Goal: Task Accomplishment & Management: Manage account settings

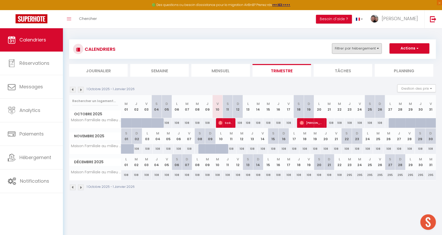
click at [369, 48] on button "Filtrer par hébergement" at bounding box center [357, 48] width 50 height 10
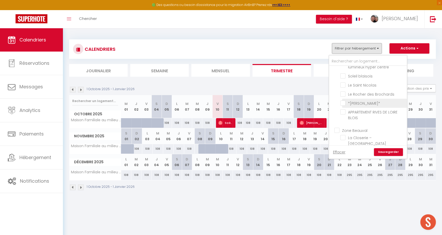
scroll to position [97, 0]
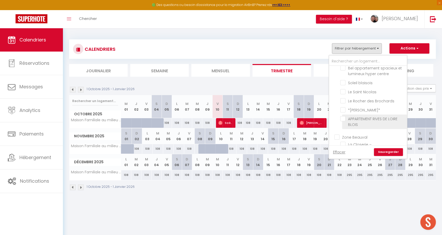
click at [347, 116] on input "APPARTEMENT RIVES DE LOIRE BLOIS" at bounding box center [372, 118] width 65 height 5
checkbox input "true"
checkbox input "false"
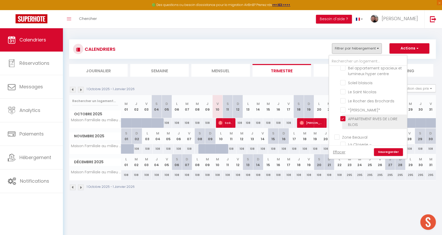
checkbox input "false"
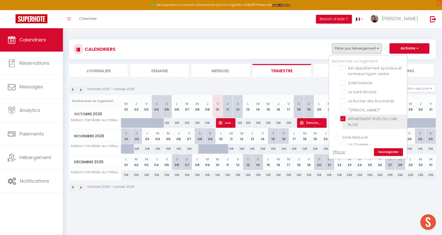
checkbox input "false"
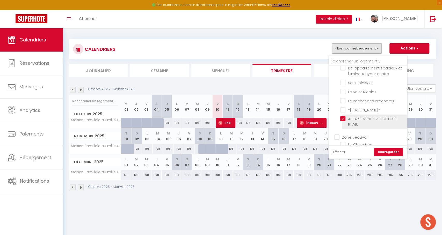
checkbox input "false"
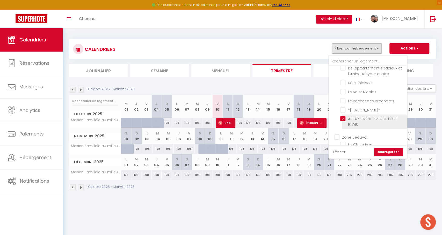
checkbox input "false"
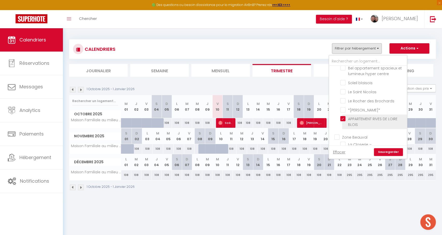
checkbox input "false"
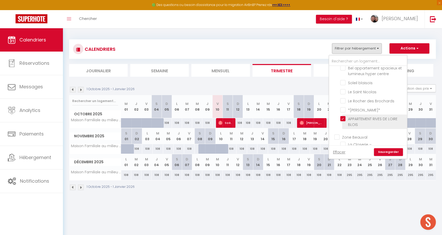
checkbox input "false"
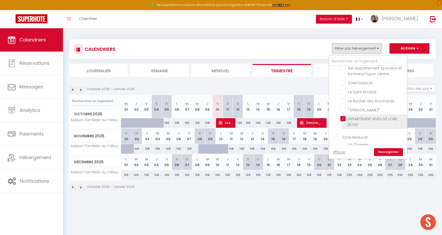
checkbox input "false"
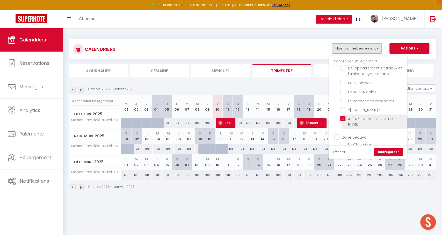
checkbox input "false"
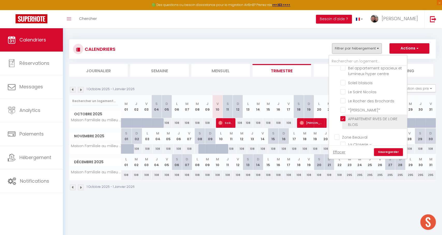
checkbox input "false"
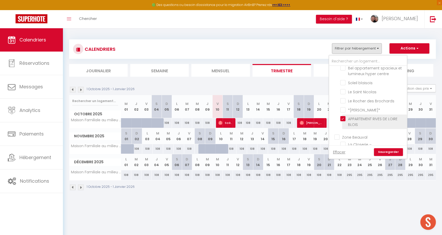
checkbox input "false"
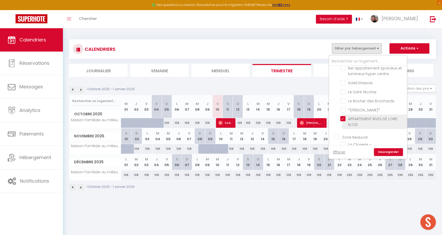
checkbox input "false"
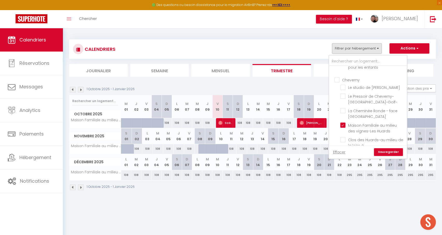
scroll to position [0, 0]
click at [343, 122] on input "Maison Familiale au milieu des vignes-Les Huards" at bounding box center [372, 124] width 65 height 5
checkbox input "false"
click at [383, 152] on link "Sauvegarder" at bounding box center [388, 152] width 29 height 8
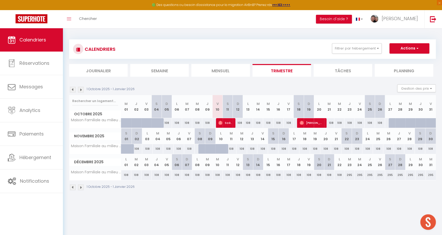
select select
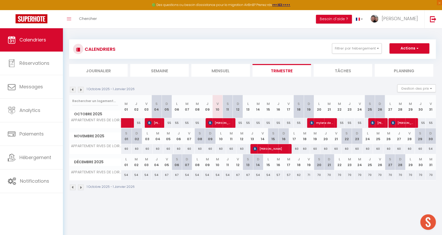
scroll to position [1, 0]
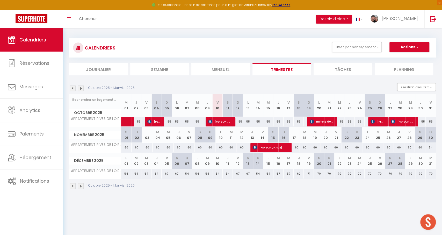
click at [218, 121] on span "[PERSON_NAME]" at bounding box center [220, 121] width 24 height 10
select select "OK"
select select "KO"
select select "0"
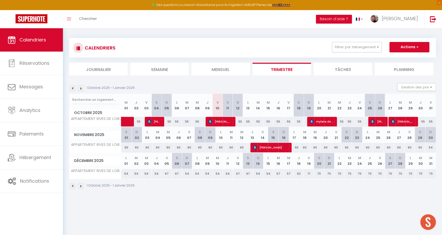
select select "1"
select select
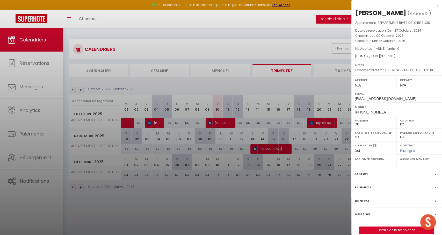
select select "21902"
click at [172, 155] on div at bounding box center [221, 117] width 442 height 235
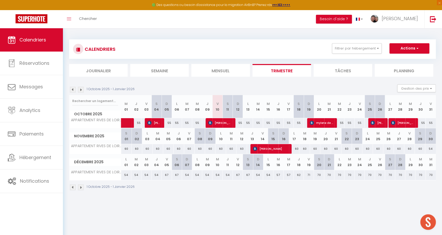
click at [226, 124] on span "[PERSON_NAME]" at bounding box center [220, 123] width 24 height 10
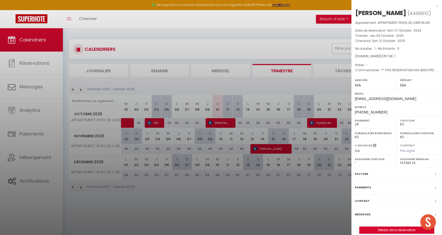
drag, startPoint x: 373, startPoint y: 48, endPoint x: 376, endPoint y: 48, distance: 2.8
click at [376, 48] on span "Nb Adultes : 1 - Nb Enfants : 0" at bounding box center [377, 48] width 44 height 4
click at [372, 227] on link "Détails de la réservation" at bounding box center [396, 229] width 75 height 7
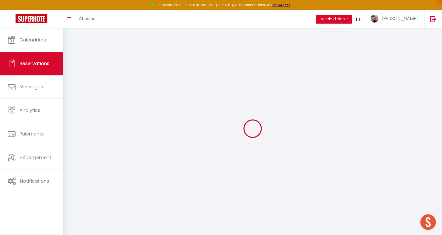
select select
checkbox input "false"
select select
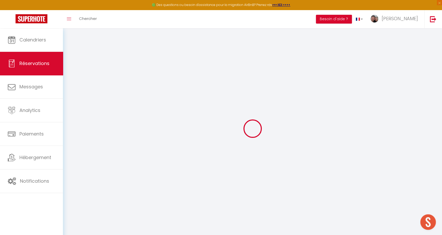
checkbox input "false"
type guest0 "** THIS RESERVATION HAS BEEN PRE-PAID ** BOOKING NOTE : Payment charge is EUR 5…"
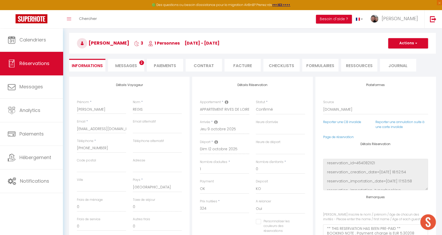
type input "45"
type input "9.72"
select select
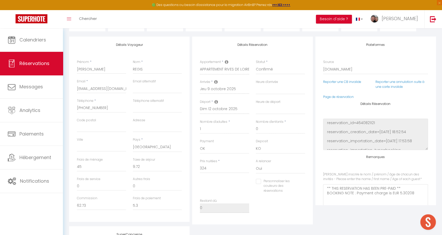
checkbox input "false"
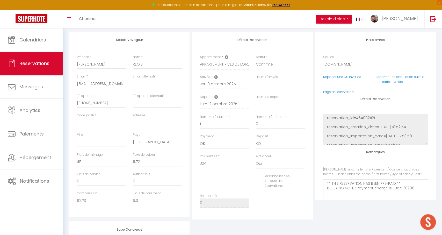
select select
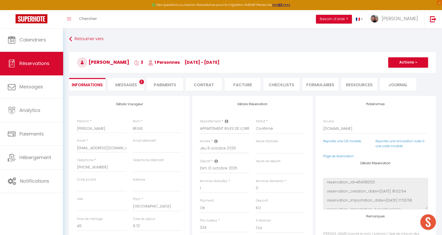
click at [128, 82] on span "Messages" at bounding box center [126, 85] width 22 height 6
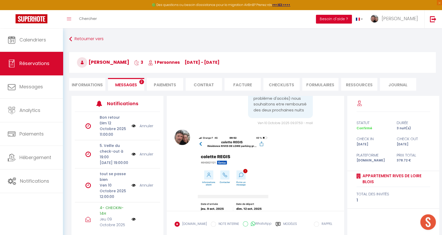
scroll to position [1134, 0]
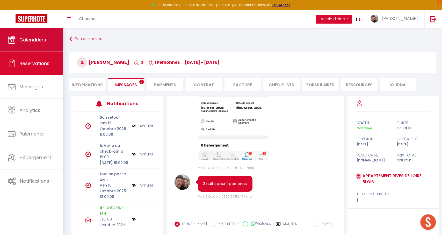
click at [0, 37] on link "Calendriers" at bounding box center [31, 39] width 63 height 23
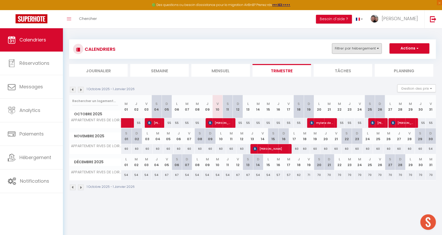
click at [339, 50] on button "Filtrer par hébergement" at bounding box center [357, 48] width 50 height 10
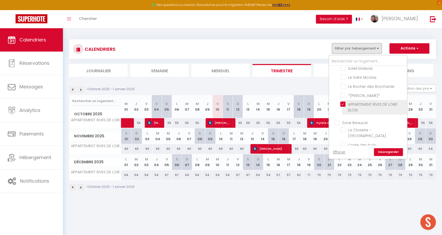
scroll to position [116, 0]
click at [359, 98] on input "APPARTEMENT RIVES DE LOIRE BLOIS" at bounding box center [372, 100] width 65 height 5
checkbox input "false"
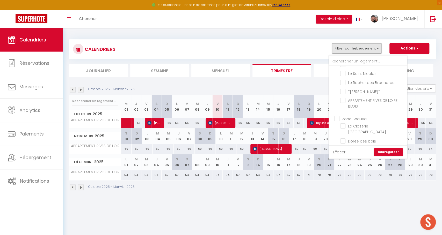
drag, startPoint x: 294, startPoint y: 187, endPoint x: 266, endPoint y: 156, distance: 41.4
click at [294, 187] on div "1 Octobre 2025 - 1 Janvier 2026" at bounding box center [252, 187] width 366 height 15
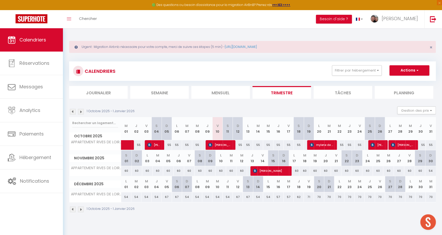
click at [226, 149] on span "[PERSON_NAME]" at bounding box center [220, 145] width 24 height 10
select select "OK"
select select "KO"
select select "0"
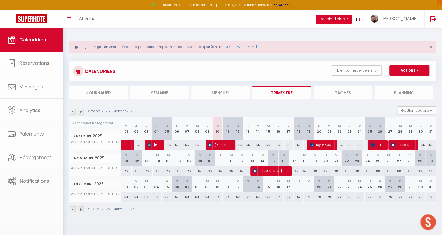
select select "1"
select select
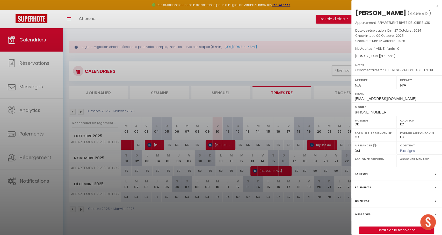
select select "21902"
click at [281, 60] on div at bounding box center [221, 117] width 442 height 235
checkbox input "false"
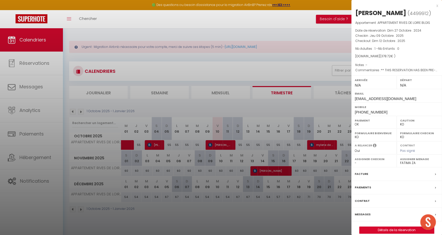
checkbox input "false"
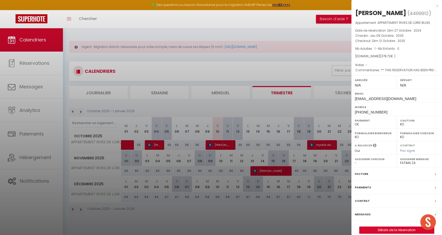
checkbox input "false"
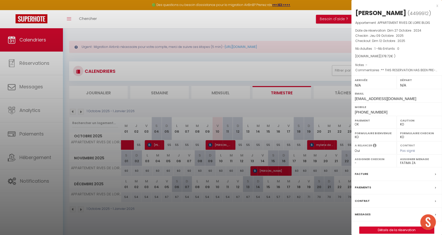
checkbox input "false"
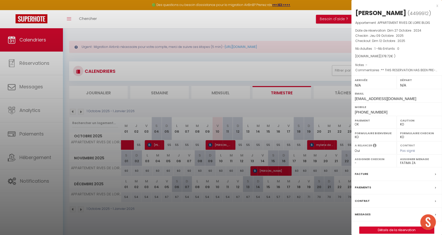
checkbox input "false"
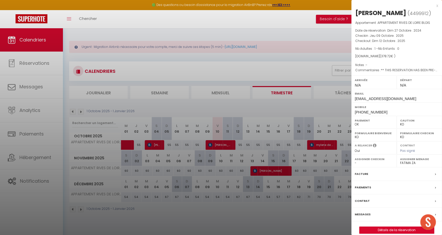
checkbox input "false"
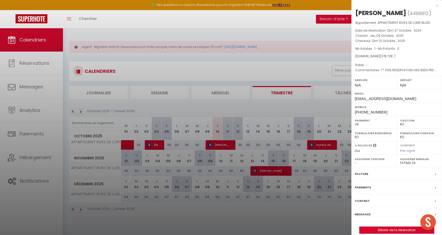
checkbox input "false"
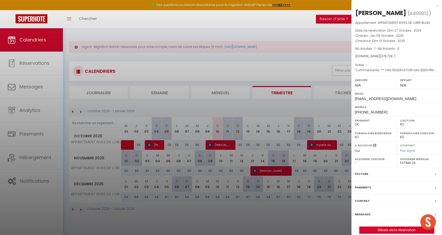
checkbox input "false"
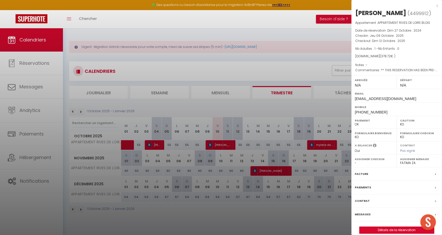
checkbox input "false"
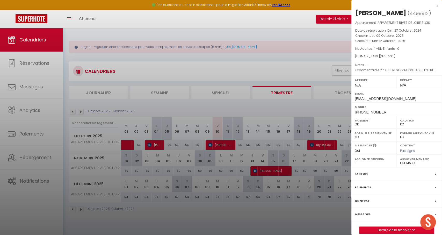
checkbox input "false"
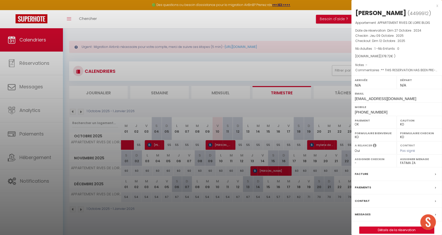
checkbox input "false"
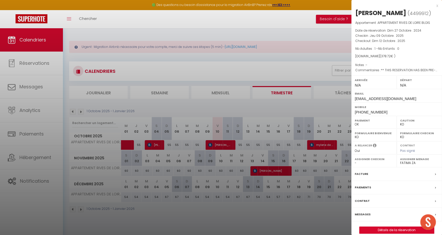
checkbox input "false"
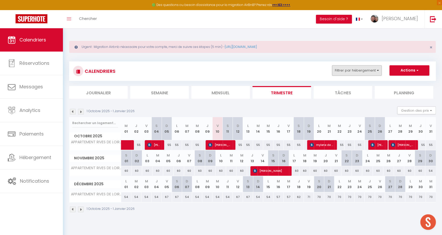
click at [339, 71] on button "Filtrer par hébergement" at bounding box center [357, 70] width 50 height 10
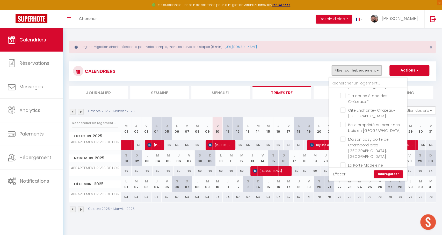
scroll to position [556, 0]
click at [345, 185] on input "[GEOGRAPHIC_DATA] et [GEOGRAPHIC_DATA] à vélo" at bounding box center [372, 187] width 65 height 5
checkbox input "true"
checkbox input "false"
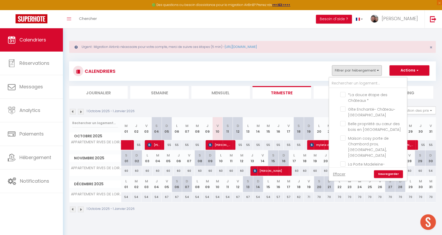
checkbox input "false"
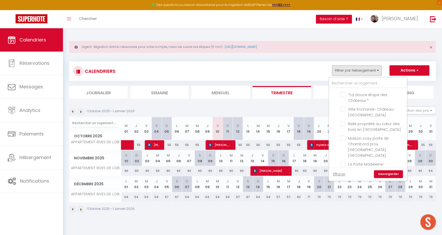
checkbox input "false"
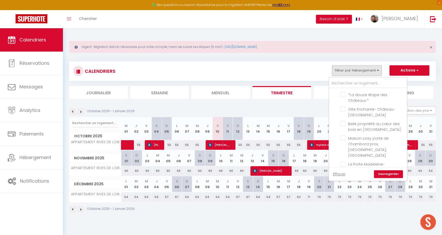
checkbox input "false"
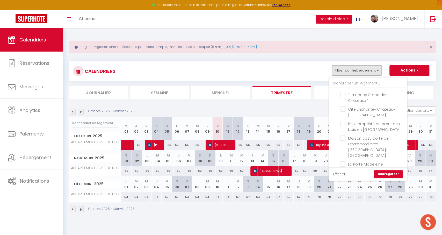
checkbox input "false"
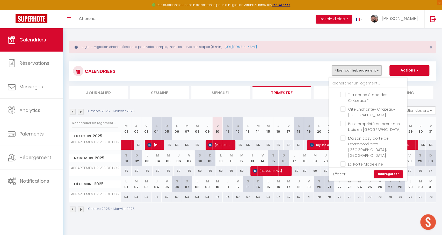
checkbox input "false"
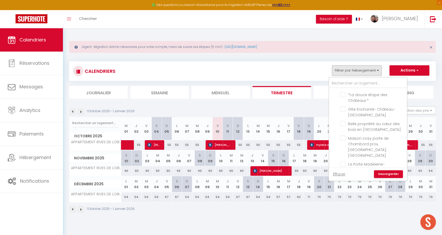
checkbox input "false"
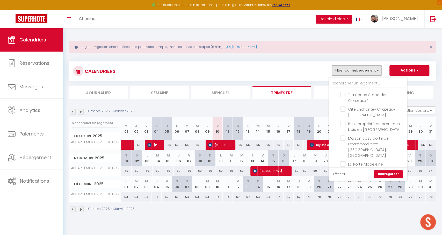
checkbox input "false"
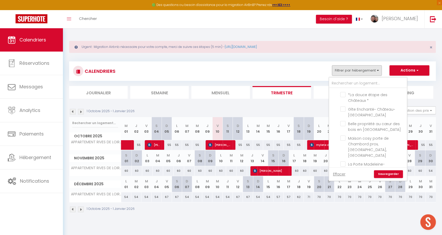
checkbox input "false"
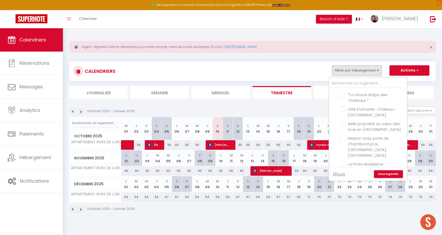
checkbox input "false"
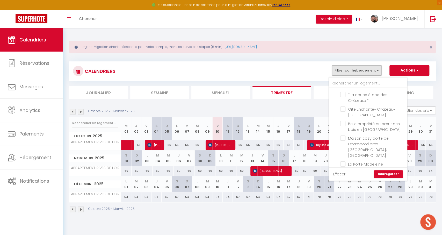
checkbox input "false"
click at [383, 172] on link "Sauvegarder" at bounding box center [388, 174] width 29 height 8
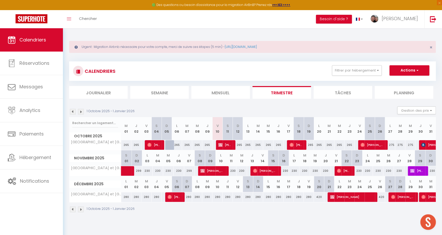
click at [204, 171] on span "[PERSON_NAME]" at bounding box center [212, 171] width 24 height 10
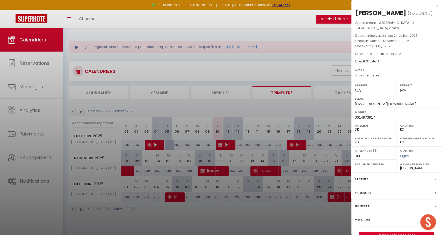
click at [189, 55] on div at bounding box center [221, 117] width 442 height 235
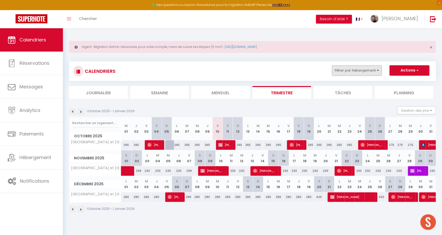
click at [344, 72] on button "Filtrer par hébergement" at bounding box center [357, 70] width 50 height 10
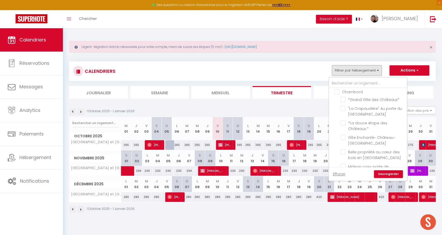
scroll to position [533, 0]
click at [345, 208] on input "[GEOGRAPHIC_DATA] et [GEOGRAPHIC_DATA] à vélo" at bounding box center [372, 210] width 65 height 5
click at [386, 170] on link "Sauvegarder" at bounding box center [388, 174] width 29 height 8
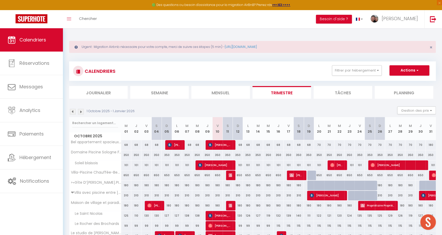
drag, startPoint x: 349, startPoint y: 70, endPoint x: 350, endPoint y: 76, distance: 6.2
click at [349, 70] on button "Filtrer par hébergement" at bounding box center [357, 70] width 50 height 10
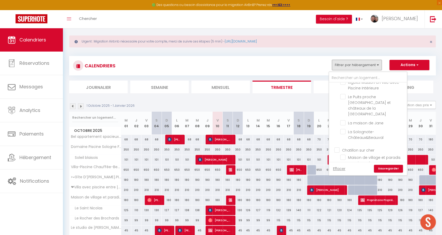
scroll to position [349, 0]
click at [355, 171] on input "Le studio de [PERSON_NAME]" at bounding box center [372, 173] width 65 height 5
click at [385, 167] on link "Sauvegarder" at bounding box center [388, 169] width 29 height 8
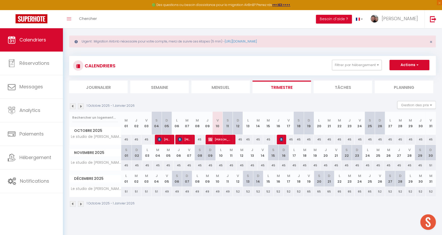
click at [218, 143] on span "[PERSON_NAME]" at bounding box center [220, 139] width 24 height 10
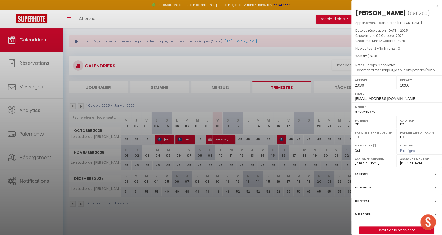
click at [366, 228] on link "Détails de la réservation" at bounding box center [396, 229] width 75 height 7
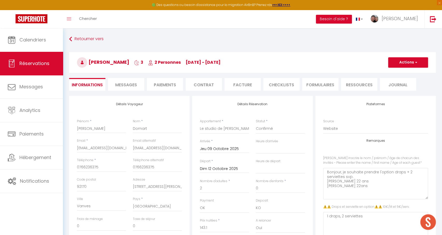
click at [135, 81] on li "Messages" at bounding box center [126, 84] width 36 height 13
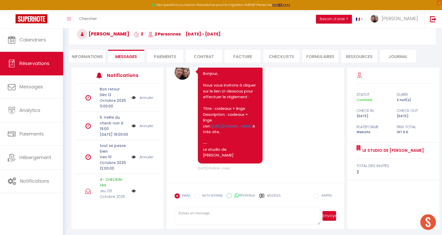
scroll to position [1168, 0]
click at [167, 58] on li "Paiements" at bounding box center [165, 56] width 36 height 13
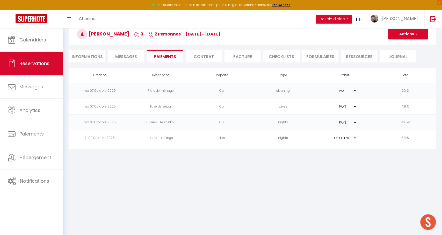
scroll to position [28, 0]
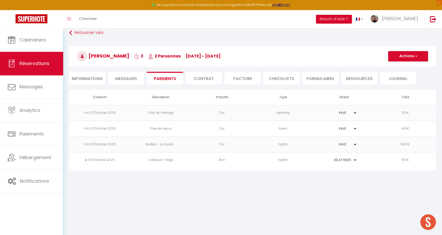
click at [93, 81] on li "Informations" at bounding box center [87, 78] width 36 height 13
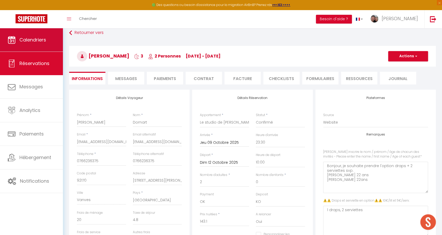
click at [3, 42] on link "Calendriers" at bounding box center [31, 39] width 63 height 23
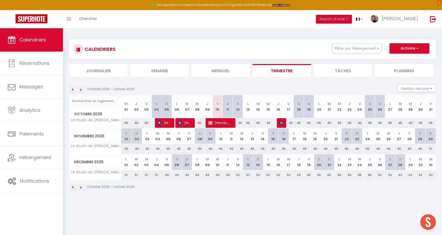
drag, startPoint x: 362, startPoint y: 50, endPoint x: 367, endPoint y: 86, distance: 36.3
click at [362, 50] on button "Filtrer par hébergement" at bounding box center [357, 48] width 50 height 10
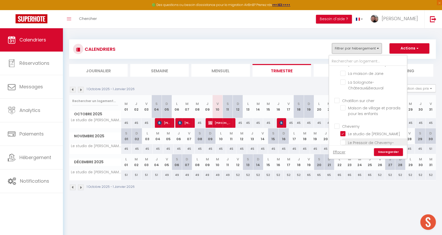
scroll to position [381, 0]
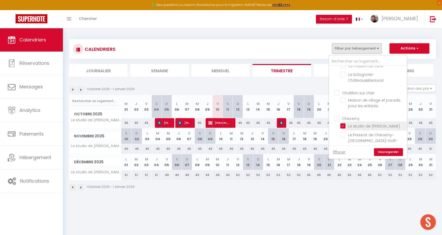
click at [344, 123] on input "Le studio de [PERSON_NAME]" at bounding box center [372, 125] width 65 height 5
click at [391, 153] on link "Sauvegarder" at bounding box center [388, 152] width 29 height 8
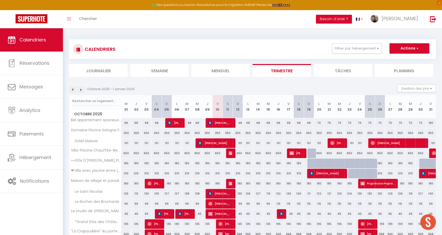
click at [160, 73] on li "Semaine" at bounding box center [159, 70] width 58 height 13
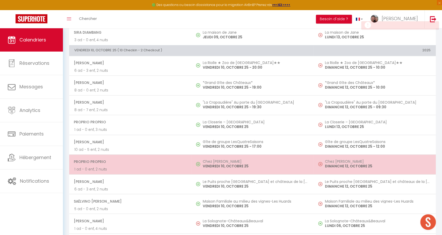
scroll to position [485, 0]
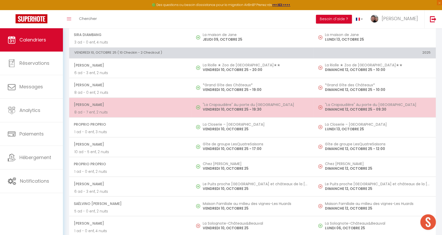
click at [238, 107] on p "VENDREDI 10, OCTOBRE 25 - 19:30" at bounding box center [256, 109] width 106 height 5
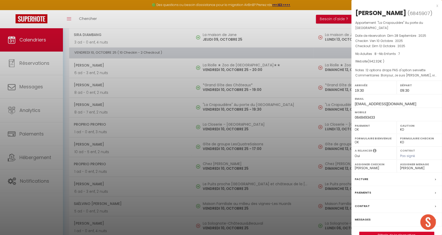
click at [274, 132] on div at bounding box center [221, 117] width 442 height 235
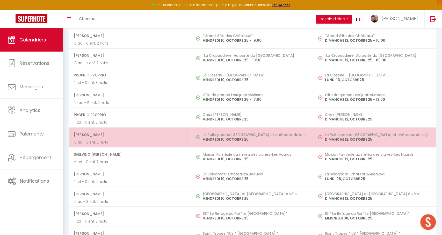
scroll to position [536, 0]
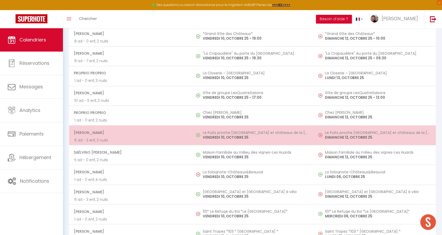
click at [316, 131] on td "Le Puits proche [GEOGRAPHIC_DATA] et châteaux de la [GEOGRAPHIC_DATA] [DATE]" at bounding box center [374, 135] width 122 height 20
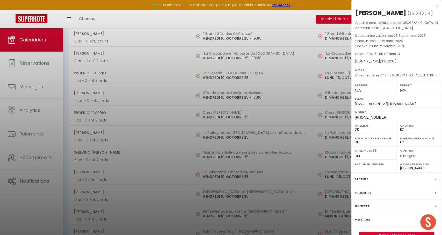
click at [278, 139] on div at bounding box center [221, 117] width 442 height 235
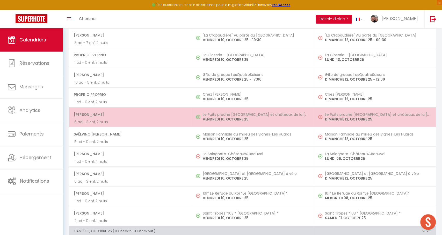
scroll to position [555, 0]
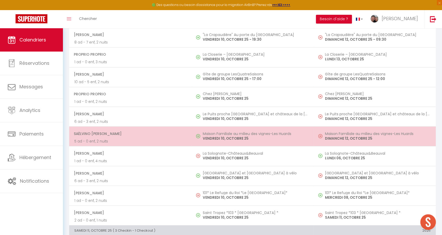
click at [278, 137] on td "Maison Familiale au milieu des vignes-Les Huards [DATE]" at bounding box center [252, 136] width 122 height 20
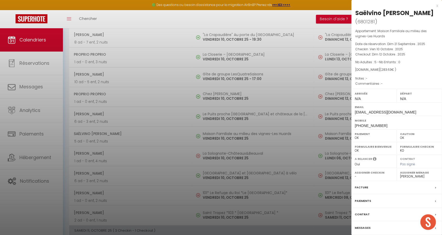
click at [278, 137] on div at bounding box center [221, 117] width 442 height 235
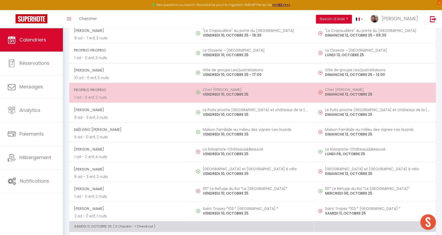
scroll to position [559, 0]
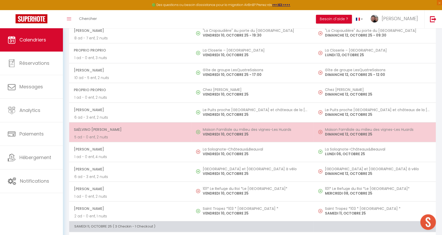
click at [282, 131] on p "VENDREDI 10, OCTOBRE 25" at bounding box center [256, 133] width 106 height 5
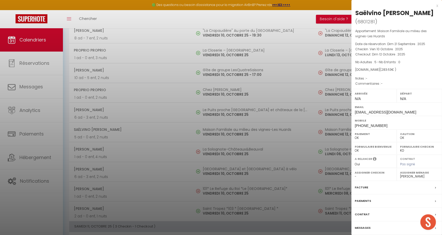
drag, startPoint x: 403, startPoint y: 211, endPoint x: 374, endPoint y: 211, distance: 29.5
click at [403, 208] on div "Paiements" at bounding box center [396, 200] width 91 height 13
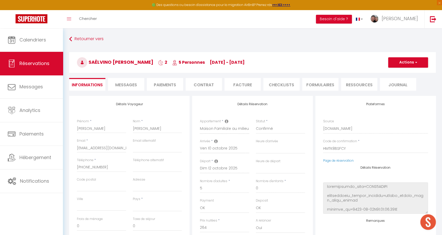
drag, startPoint x: 115, startPoint y: 84, endPoint x: 132, endPoint y: 85, distance: 16.3
click at [115, 84] on span "Messages" at bounding box center [126, 85] width 22 height 6
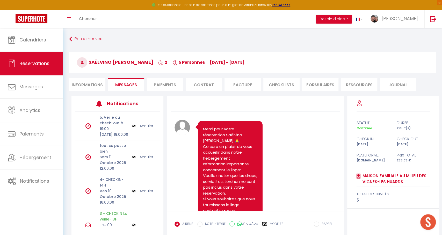
click at [162, 84] on li "Paiements" at bounding box center [165, 84] width 36 height 13
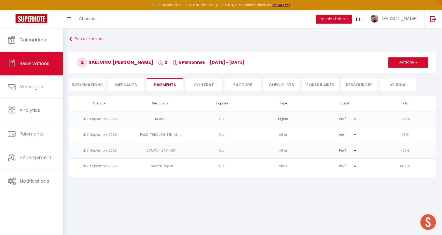
click at [127, 80] on li "Messages" at bounding box center [126, 84] width 36 height 13
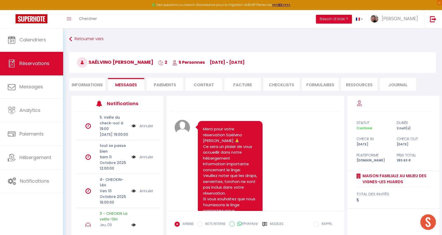
click at [157, 82] on li "Paiements" at bounding box center [165, 84] width 36 height 13
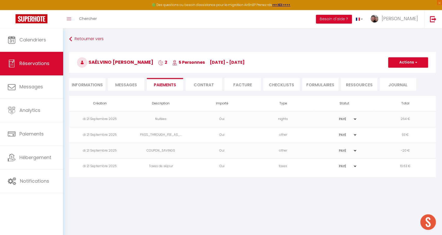
click at [406, 67] on button "Actions" at bounding box center [408, 62] width 40 height 10
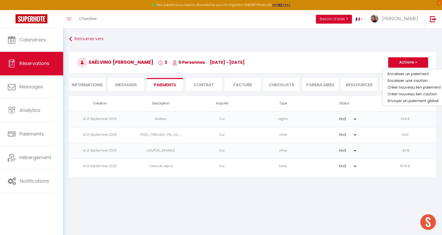
drag, startPoint x: 412, startPoint y: 87, endPoint x: 393, endPoint y: 89, distance: 18.7
click at [412, 87] on link "Créer nouveau lien paiement" at bounding box center [414, 87] width 64 height 7
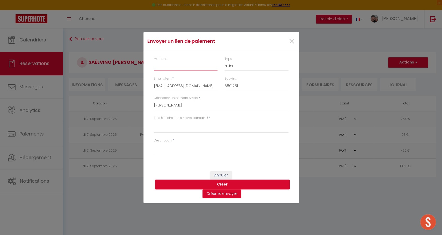
click at [155, 66] on input "Montant" at bounding box center [186, 65] width 64 height 9
click at [172, 129] on textarea "Titre (affiché sur le relevé bancaire)" at bounding box center [221, 126] width 135 height 12
click at [154, 124] on textarea "1*90 Huards" at bounding box center [221, 126] width 135 height 12
drag, startPoint x: 191, startPoint y: 124, endPoint x: 134, endPoint y: 123, distance: 58.0
click at [134, 123] on div "Envoyer un lien de paiement × Montant 10 Type Nuits Frais de ménage Taxe de séj…" at bounding box center [221, 117] width 442 height 235
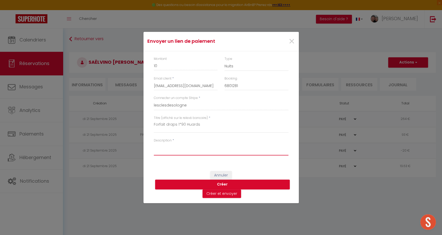
click at [174, 150] on textarea "Description" at bounding box center [221, 149] width 135 height 12
paste textarea "Forfait draps 1*90 Huards"
click at [231, 192] on button "Créer et envoyer" at bounding box center [221, 193] width 39 height 9
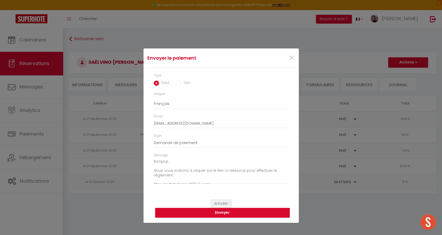
click at [256, 211] on button "Envoyer" at bounding box center [222, 213] width 135 height 10
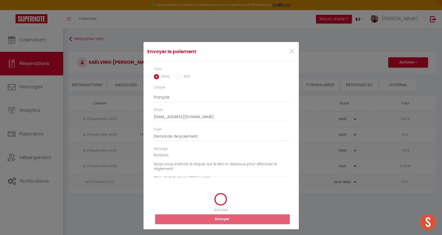
click at [288, 53] on span "×" at bounding box center [291, 52] width 6 height 16
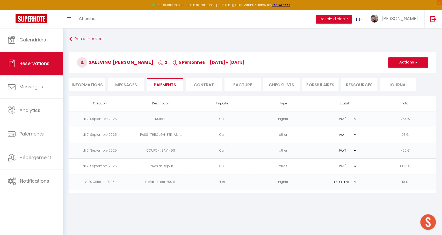
click at [122, 83] on span "Messages" at bounding box center [126, 85] width 22 height 6
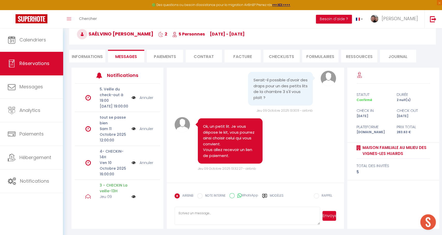
scroll to position [749, 0]
click at [167, 57] on li "Paiements" at bounding box center [165, 56] width 36 height 13
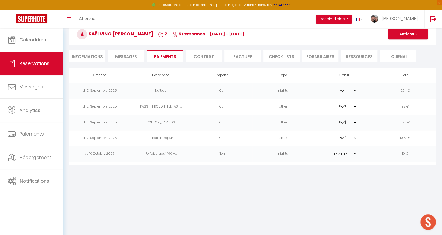
click at [381, 155] on td "10 €" at bounding box center [404, 154] width 61 height 16
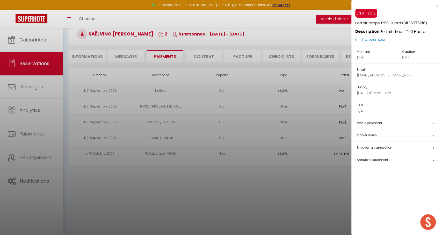
drag, startPoint x: 383, startPoint y: 146, endPoint x: 371, endPoint y: 146, distance: 11.6
click at [382, 146] on span "Envoyer la transaction" at bounding box center [374, 147] width 35 height 4
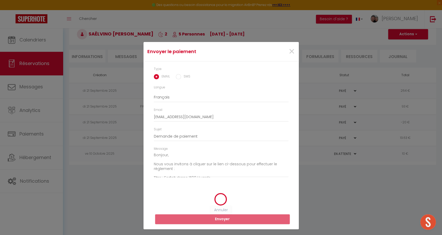
scroll to position [2, 0]
drag, startPoint x: 152, startPoint y: 153, endPoint x: 161, endPoint y: 153, distance: 8.3
click at [161, 153] on div "Message Bonjour, Nous vous invitons à cliquer sur le lien ci-dessous pour effec…" at bounding box center [220, 164] width 141 height 36
drag, startPoint x: 153, startPoint y: 153, endPoint x: 158, endPoint y: 153, distance: 4.9
click at [164, 154] on div "Message Bonjour, Nous vous invitons à cliquer sur le lien ci-dessous pour effec…" at bounding box center [220, 164] width 141 height 36
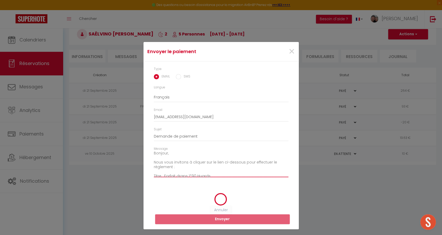
click at [154, 152] on textarea "Bonjour, Nous vous invitons à cliquer sur le lien ci-dessous pour effectuer le …" at bounding box center [221, 164] width 135 height 26
drag, startPoint x: 161, startPoint y: 152, endPoint x: 168, endPoint y: 152, distance: 6.2
click at [167, 152] on textarea "Bonjour, Nous vous invitons à cliquer sur le lien ci-dessous pour effectuer le …" at bounding box center [221, 164] width 135 height 26
click at [156, 155] on textarea "Bonjour, Nous vous invitons à cliquer sur le lien ci-dessous pour effectuer le …" at bounding box center [221, 164] width 135 height 26
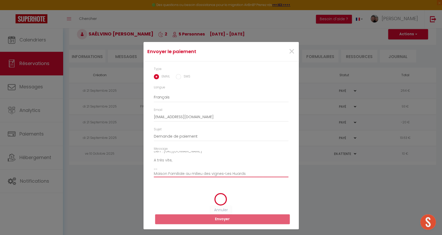
drag, startPoint x: 153, startPoint y: 153, endPoint x: 249, endPoint y: 179, distance: 99.4
click at [250, 179] on div "Message Bonjour, Nous vous invitons à cliquer sur le lien ci-dessous pour effec…" at bounding box center [220, 164] width 141 height 36
drag, startPoint x: 293, startPoint y: 51, endPoint x: 276, endPoint y: 24, distance: 32.6
click at [293, 51] on span "×" at bounding box center [291, 52] width 6 height 16
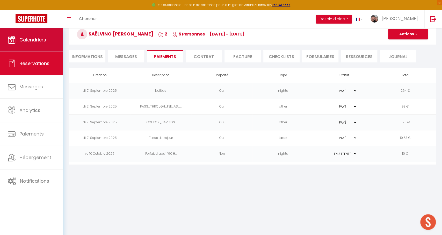
click at [24, 40] on span "Calendriers" at bounding box center [32, 39] width 27 height 6
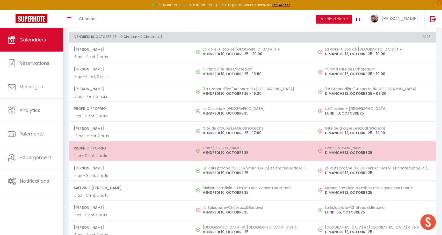
scroll to position [512, 0]
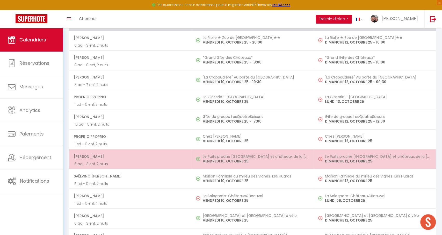
click at [306, 158] on p "VENDREDI 10, OCTOBRE 25" at bounding box center [256, 160] width 106 height 5
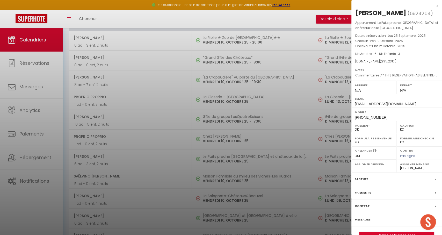
drag, startPoint x: 261, startPoint y: 146, endPoint x: 257, endPoint y: 149, distance: 5.1
click at [261, 146] on div at bounding box center [221, 117] width 442 height 235
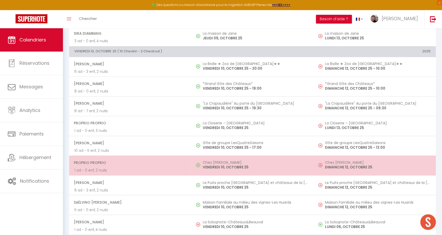
scroll to position [474, 0]
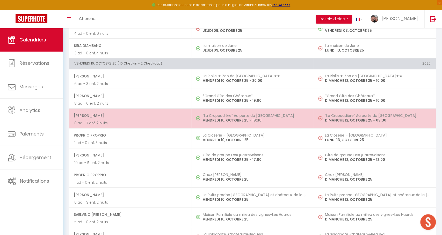
click at [219, 108] on td ""La Crapaudière" Au porte du [GEOGRAPHIC_DATA] [DATE] 19:30" at bounding box center [252, 118] width 122 height 20
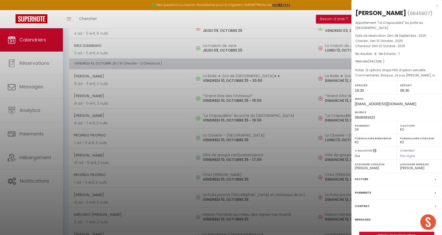
click at [381, 224] on div "Messages" at bounding box center [396, 219] width 91 height 13
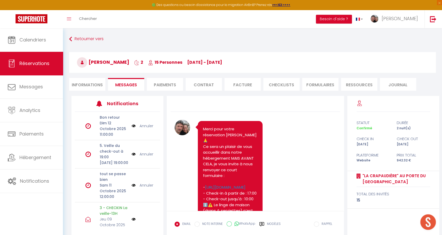
click at [126, 77] on div "Retourner vers [PERSON_NAME] 2 15 Personnes [DATE] - [DATE] Actions Enregistrer…" at bounding box center [252, 64] width 373 height 61
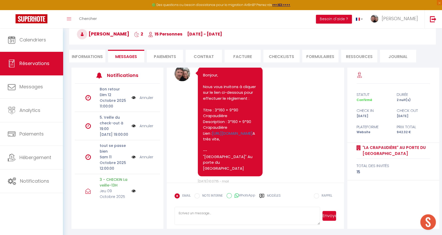
scroll to position [707, 0]
drag, startPoint x: 254, startPoint y: 146, endPoint x: 201, endPoint y: 83, distance: 82.8
click at [201, 83] on div "Bonjour, Nous vous invitons à cliquer sur le lien ci-dessous pour effectuer le …" at bounding box center [230, 121] width 65 height 109
copy pre "Bonjour, Nous vous invitons à cliquer sur le lien ci-dessous pour effectuer le …"
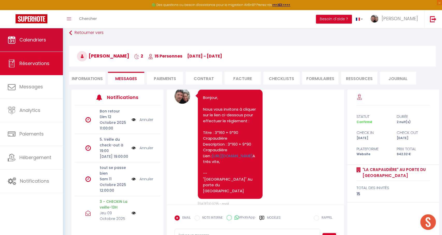
click at [44, 33] on link "Calendriers" at bounding box center [31, 39] width 63 height 23
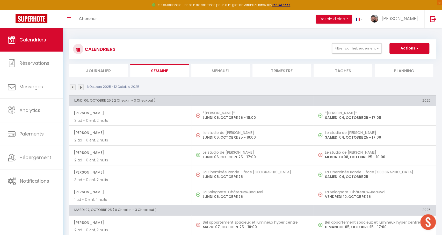
click at [217, 76] on li "Mensuel" at bounding box center [220, 70] width 58 height 13
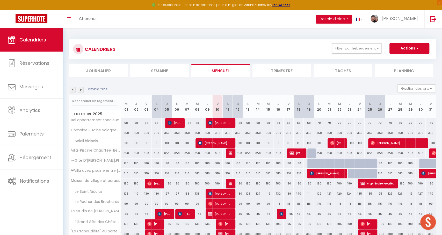
drag, startPoint x: 353, startPoint y: 46, endPoint x: 361, endPoint y: 68, distance: 23.7
click at [354, 46] on button "Filtrer par hébergement" at bounding box center [357, 48] width 50 height 10
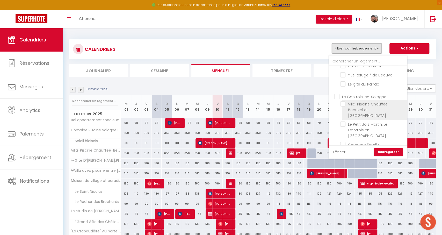
scroll to position [216, 0]
click at [363, 99] on input "Villa-Piscine Chauffée-Beauval et [GEOGRAPHIC_DATA]" at bounding box center [372, 101] width 65 height 5
drag, startPoint x: 390, startPoint y: 152, endPoint x: 385, endPoint y: 152, distance: 4.7
click at [390, 152] on link "Sauvegarder" at bounding box center [388, 152] width 29 height 8
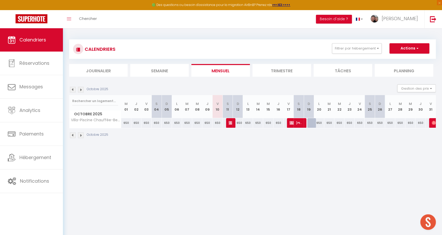
click at [278, 73] on li "Trimestre" at bounding box center [281, 70] width 58 height 13
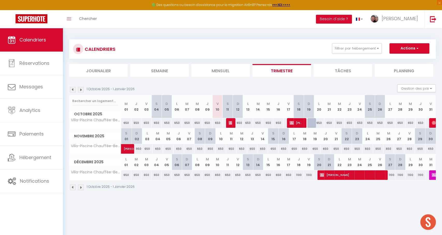
click at [335, 174] on span "[PERSON_NAME]" at bounding box center [352, 175] width 64 height 10
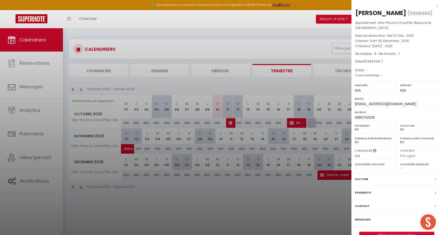
click at [381, 233] on link "Détails de la réservation" at bounding box center [396, 235] width 75 height 7
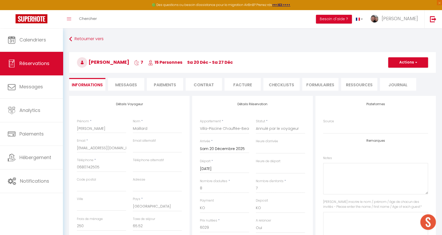
click at [404, 65] on button "Actions" at bounding box center [408, 62] width 40 height 10
click at [398, 72] on link "Enregistrer" at bounding box center [402, 73] width 41 height 7
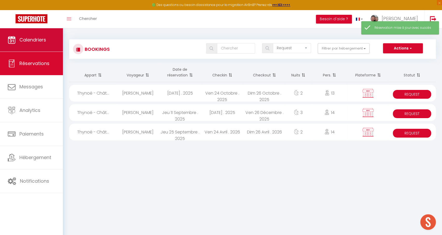
click at [40, 44] on link "Calendriers" at bounding box center [31, 39] width 63 height 23
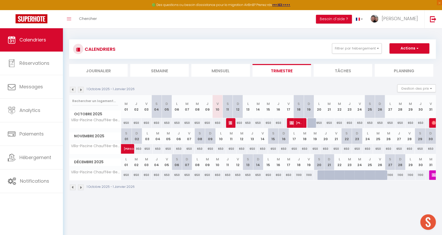
click at [320, 174] on div at bounding box center [322, 175] width 10 height 10
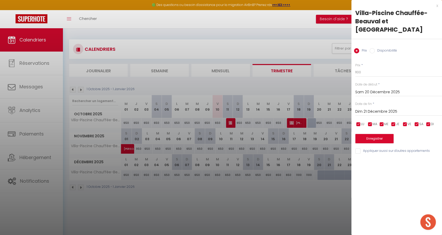
drag, startPoint x: 373, startPoint y: 38, endPoint x: 373, endPoint y: 41, distance: 3.1
click at [373, 39] on div "Prix Disponibilité" at bounding box center [396, 47] width 91 height 17
click at [373, 48] on input "Disponibilité" at bounding box center [371, 50] width 5 height 5
click at [386, 109] on input "Dim 21 Décembre 2025" at bounding box center [398, 112] width 87 height 7
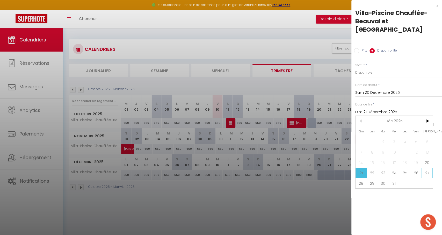
click at [426, 167] on span "27" at bounding box center [426, 172] width 11 height 10
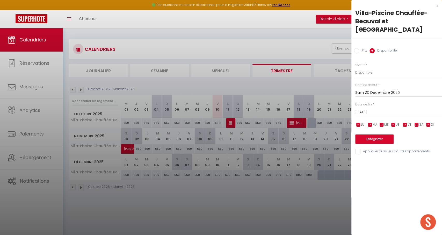
click at [377, 134] on button "Enregistrer" at bounding box center [374, 138] width 38 height 9
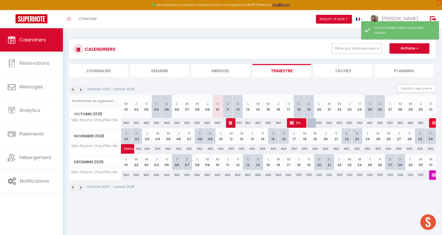
click at [38, 37] on span "Calendriers" at bounding box center [32, 39] width 27 height 6
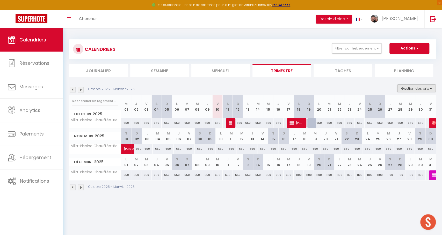
click at [409, 90] on button "Gestion des prix" at bounding box center [416, 88] width 39 height 8
click at [405, 103] on input "Nb Nuits minimum" at bounding box center [412, 104] width 47 height 5
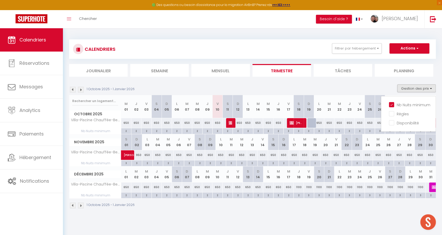
drag, startPoint x: 395, startPoint y: 103, endPoint x: 373, endPoint y: 100, distance: 22.2
click at [395, 103] on input "Nb Nuits minimum" at bounding box center [412, 104] width 47 height 5
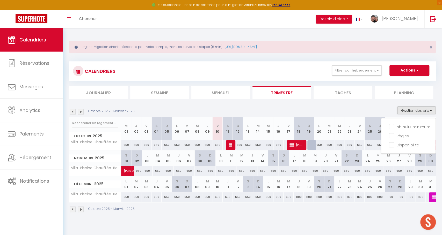
click at [228, 97] on li "Mensuel" at bounding box center [220, 92] width 58 height 13
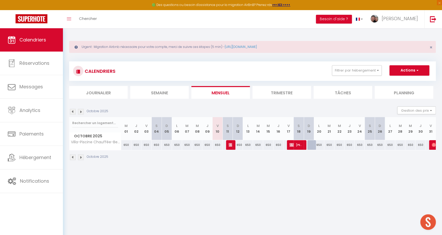
drag, startPoint x: 365, startPoint y: 68, endPoint x: 376, endPoint y: 91, distance: 25.2
click at [365, 68] on button "Filtrer par hébergement" at bounding box center [357, 70] width 50 height 10
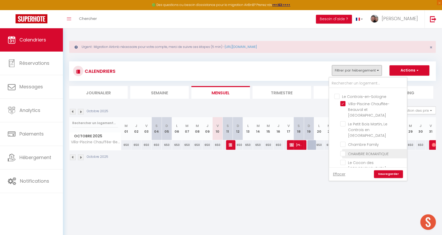
scroll to position [239, 0]
drag, startPoint x: 343, startPoint y: 91, endPoint x: 362, endPoint y: 148, distance: 61.0
click at [343, 98] on input "Villa-Piscine Chauffée-Beauval et [GEOGRAPHIC_DATA]" at bounding box center [372, 100] width 65 height 5
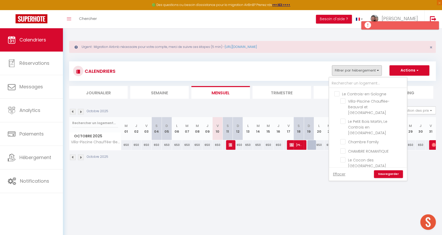
click at [385, 174] on link "Sauvegarder" at bounding box center [388, 174] width 29 height 8
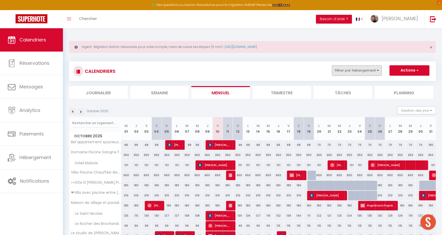
click at [357, 75] on button "Filtrer par hébergement" at bounding box center [357, 70] width 50 height 10
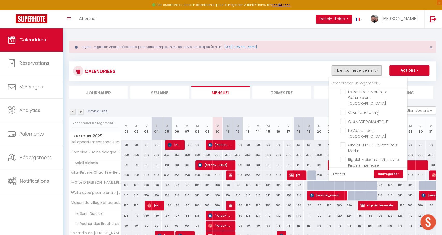
scroll to position [269, 0]
click at [345, 171] on input "Le Puits proche [GEOGRAPHIC_DATA] et châteaux de la [GEOGRAPHIC_DATA]" at bounding box center [372, 173] width 65 height 5
drag, startPoint x: 385, startPoint y: 174, endPoint x: 377, endPoint y: 173, distance: 8.6
click at [384, 174] on link "Sauvegarder" at bounding box center [388, 174] width 29 height 8
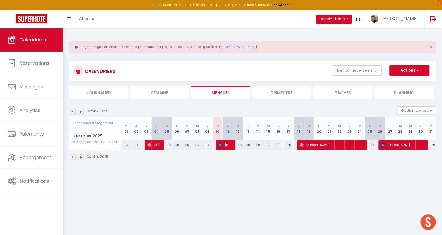
click at [226, 145] on span "[PERSON_NAME]" at bounding box center [224, 145] width 13 height 10
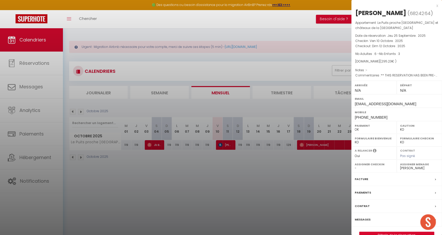
drag, startPoint x: 259, startPoint y: 68, endPoint x: 263, endPoint y: 67, distance: 3.5
click at [263, 67] on div at bounding box center [221, 117] width 442 height 235
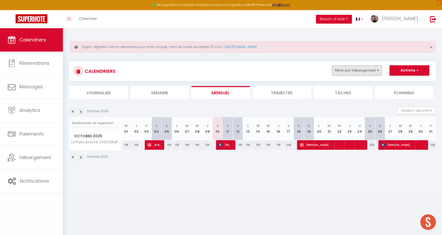
drag, startPoint x: 348, startPoint y: 67, endPoint x: 345, endPoint y: 68, distance: 2.9
click at [347, 67] on button "Filtrer par hébergement" at bounding box center [357, 70] width 50 height 10
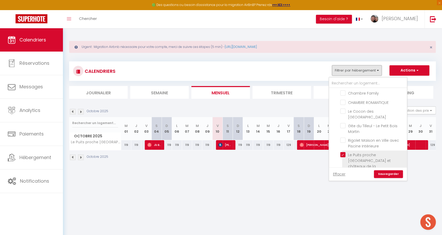
scroll to position [292, 0]
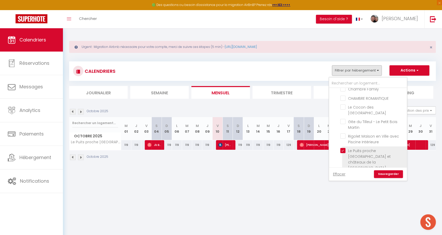
click at [350, 148] on input "Le Puits proche [GEOGRAPHIC_DATA] et châteaux de la [GEOGRAPHIC_DATA]" at bounding box center [372, 150] width 65 height 5
click at [382, 176] on link "Sauvegarder" at bounding box center [388, 174] width 29 height 8
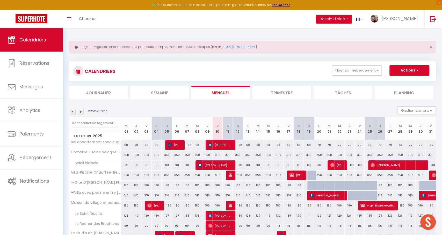
click at [174, 95] on li "Semaine" at bounding box center [159, 92] width 58 height 13
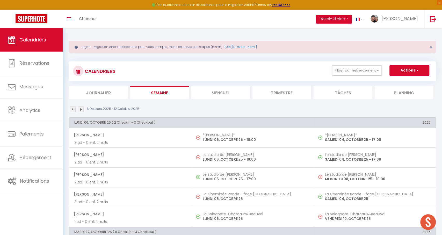
click at [80, 109] on img at bounding box center [81, 109] width 6 height 6
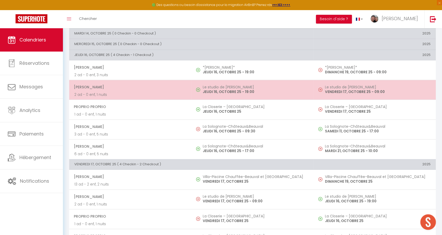
scroll to position [159, 0]
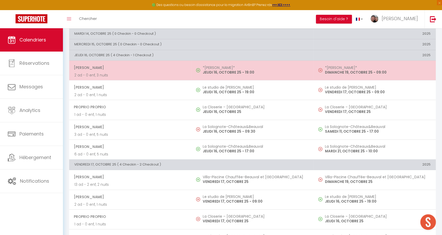
click at [206, 61] on td "*[PERSON_NAME]* [DATE] 19:00" at bounding box center [252, 70] width 122 height 20
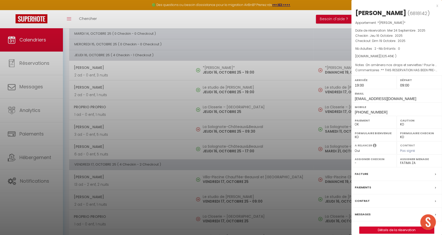
click at [251, 70] on div at bounding box center [221, 117] width 442 height 235
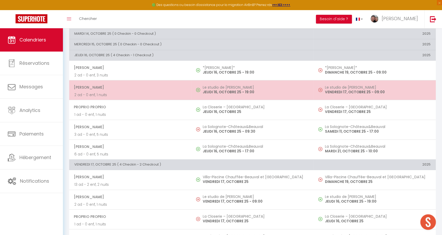
click at [245, 89] on p "JEUDI 16, OCTOBRE 25 - 19:00" at bounding box center [256, 91] width 106 height 5
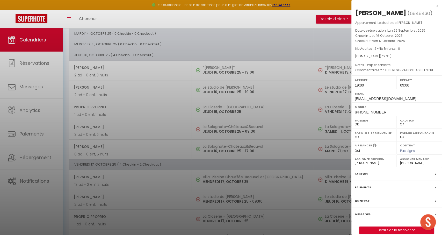
click at [246, 88] on div at bounding box center [221, 117] width 442 height 235
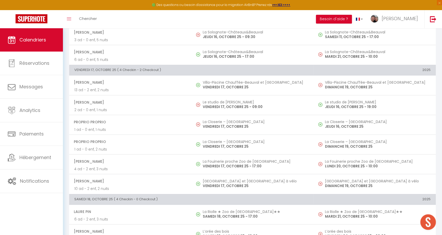
scroll to position [255, 0]
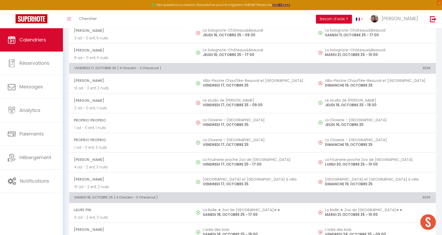
click at [254, 161] on p "VENDREDI 17, OCTOBRE 25 - 17:00" at bounding box center [256, 163] width 106 height 5
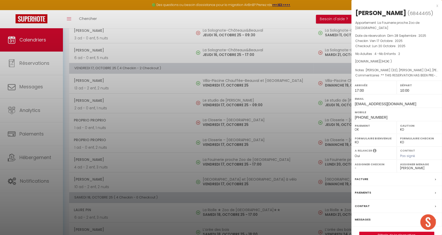
click at [254, 159] on div at bounding box center [221, 117] width 442 height 235
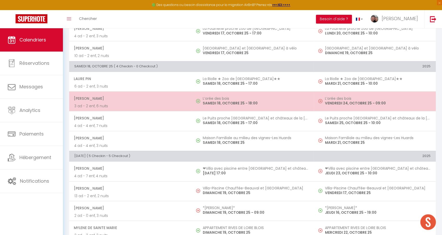
scroll to position [399, 0]
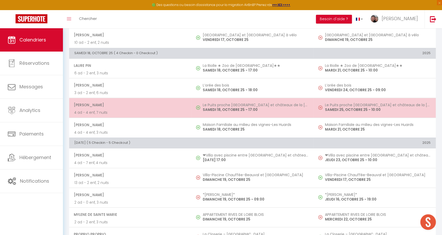
click at [238, 108] on p "SAMEDI 18, OCTOBRE 25 - 17:00" at bounding box center [256, 109] width 106 height 5
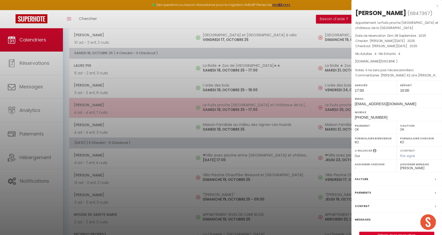
click at [238, 108] on div at bounding box center [221, 117] width 442 height 235
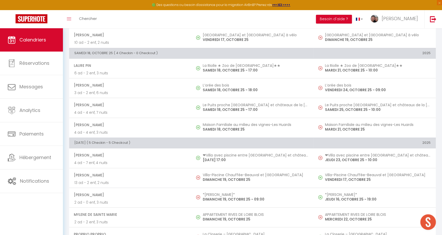
click at [287, 127] on p "SAMEDI 18, OCTOBRE 25" at bounding box center [256, 129] width 106 height 5
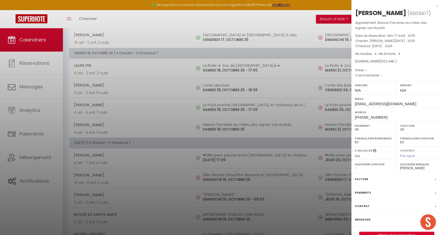
click at [287, 125] on div at bounding box center [221, 117] width 442 height 235
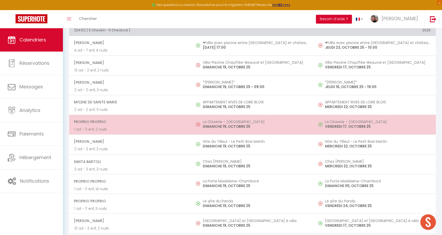
scroll to position [511, 0]
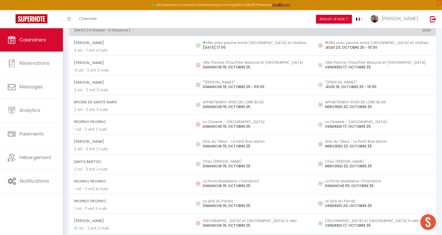
click at [266, 105] on td "APPARTEMENT RIVES DE LOIRE BLOIS [DATE]" at bounding box center [252, 105] width 122 height 20
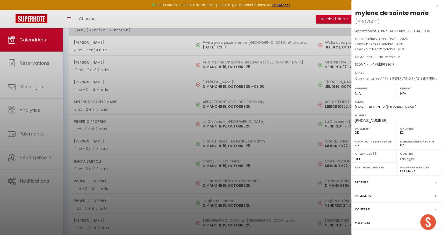
scroll to position [510, 0]
click at [217, 129] on div at bounding box center [221, 117] width 442 height 235
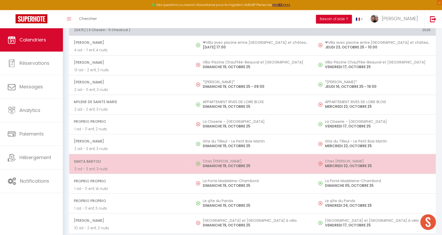
click at [241, 163] on p "DIMANCHE 19, OCTOBRE 25" at bounding box center [256, 165] width 106 height 5
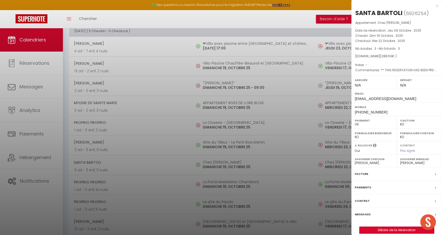
click at [371, 215] on div "Messages" at bounding box center [396, 214] width 91 height 13
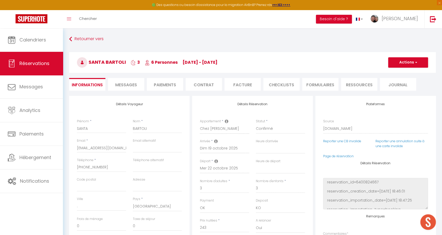
click at [121, 82] on span "Messages" at bounding box center [126, 85] width 22 height 6
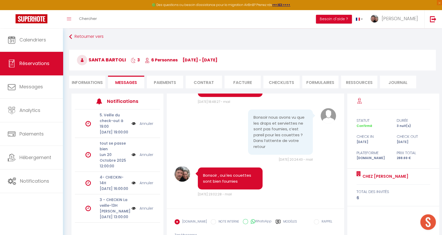
scroll to position [24, 0]
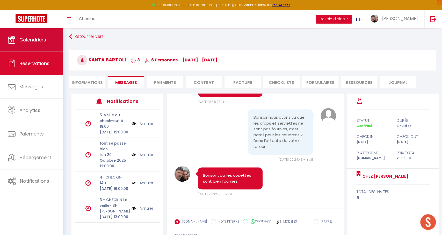
click at [25, 46] on link "Calendriers" at bounding box center [31, 39] width 63 height 23
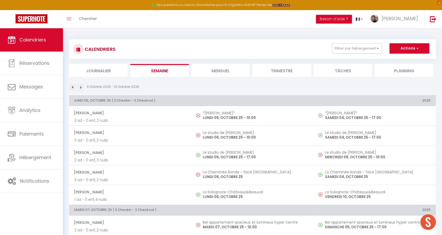
click at [78, 87] on img at bounding box center [81, 87] width 6 height 6
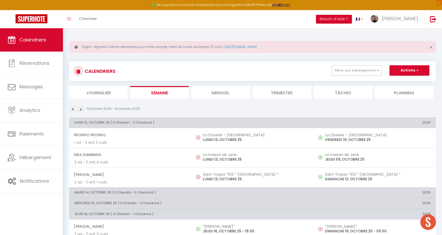
scroll to position [-1, 0]
click at [226, 93] on li "Mensuel" at bounding box center [220, 92] width 58 height 13
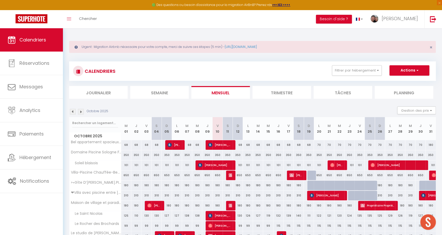
drag, startPoint x: 359, startPoint y: 70, endPoint x: 367, endPoint y: 123, distance: 53.1
click at [359, 70] on button "Filtrer par hébergement" at bounding box center [357, 70] width 50 height 10
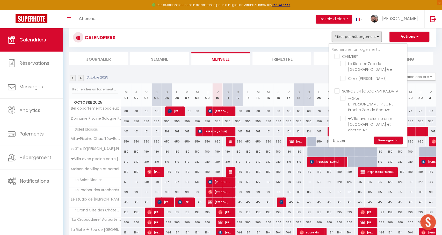
scroll to position [5, 0]
click at [358, 77] on input "Chez [PERSON_NAME]" at bounding box center [372, 76] width 65 height 5
click at [391, 142] on link "Sauvegarder" at bounding box center [388, 140] width 29 height 8
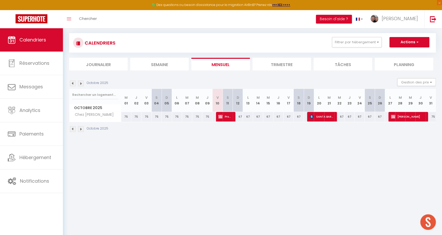
scroll to position [28, 0]
drag, startPoint x: 348, startPoint y: 45, endPoint x: 359, endPoint y: 76, distance: 32.7
click at [348, 45] on button "Filtrer par hébergement" at bounding box center [357, 42] width 50 height 10
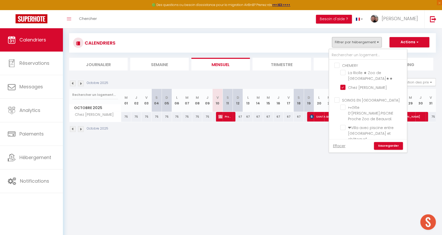
scroll to position [-1, 0]
click at [347, 93] on ul "CHEMERY La Riolle ★ Zoo de [GEOGRAPHIC_DATA]★★ Chez [PERSON_NAME]" at bounding box center [368, 77] width 78 height 35
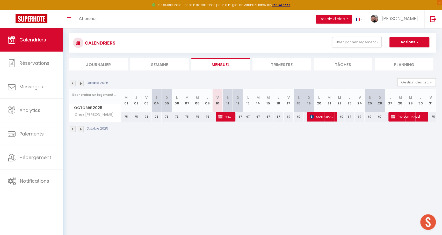
drag, startPoint x: 356, startPoint y: 39, endPoint x: 350, endPoint y: 56, distance: 17.6
click at [356, 39] on button "Filtrer par hébergement" at bounding box center [357, 42] width 50 height 10
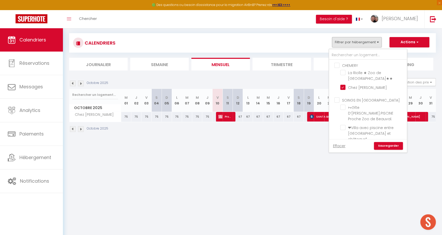
click at [346, 89] on label "Chez [PERSON_NAME]" at bounding box center [365, 88] width 41 height 6
click at [346, 89] on input "Chez [PERSON_NAME]" at bounding box center [372, 86] width 65 height 5
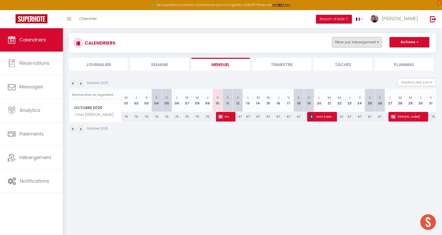
click at [342, 46] on button "Filtrer par hébergement" at bounding box center [357, 42] width 50 height 10
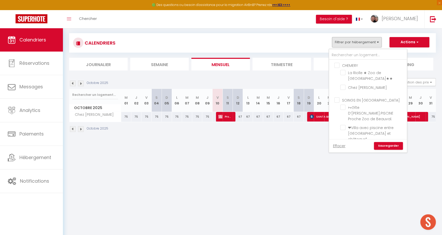
click at [385, 147] on link "Sauvegarder" at bounding box center [388, 146] width 29 height 8
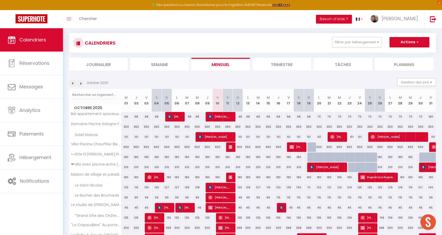
click at [164, 64] on li "Semaine" at bounding box center [159, 64] width 58 height 13
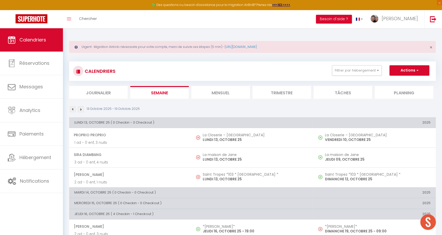
click at [80, 109] on img at bounding box center [81, 109] width 6 height 6
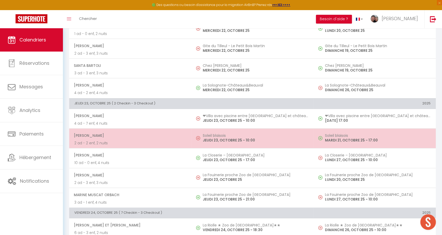
scroll to position [308, 0]
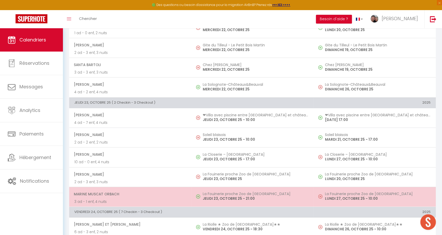
click at [282, 187] on td "La Fouinerie proche Zoo de [GEOGRAPHIC_DATA] [DATE] 21:00" at bounding box center [252, 197] width 122 height 20
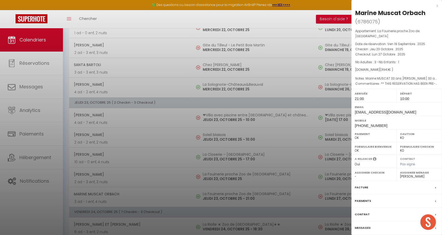
click at [316, 189] on div at bounding box center [221, 117] width 442 height 235
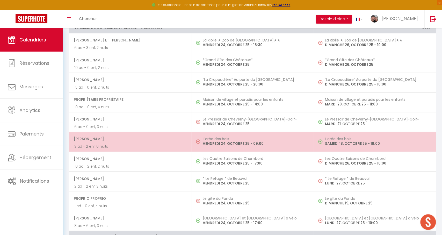
scroll to position [491, 0]
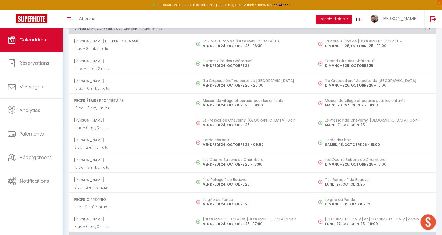
click at [269, 63] on p "VENDREDI 24, OCTOBRE 25" at bounding box center [256, 65] width 106 height 5
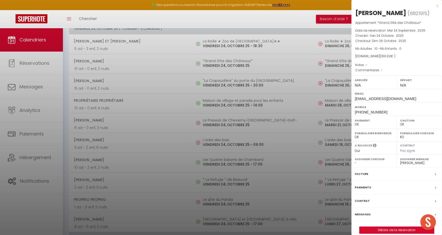
click at [279, 71] on div at bounding box center [221, 117] width 442 height 235
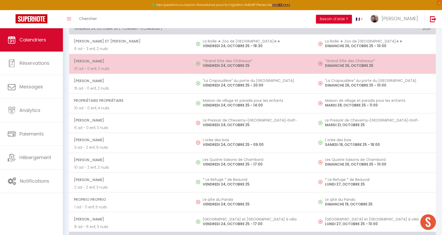
click at [193, 58] on td "*Grand Gîte des Châteaux* [DATE]" at bounding box center [252, 64] width 122 height 20
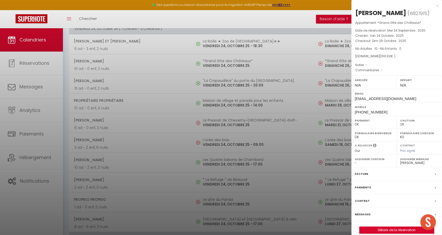
click at [193, 58] on div at bounding box center [221, 117] width 442 height 235
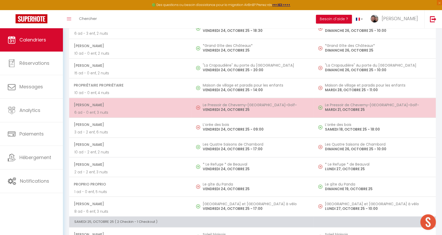
scroll to position [508, 0]
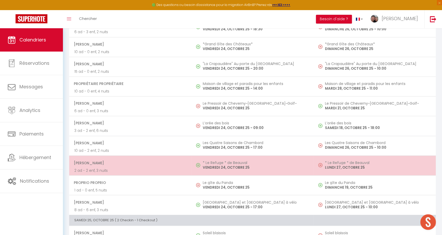
click at [287, 164] on p "VENDREDI 24, OCTOBRE 25" at bounding box center [256, 166] width 106 height 5
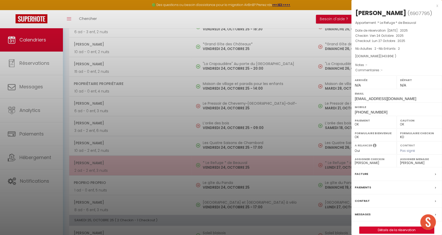
click at [287, 164] on div at bounding box center [221, 117] width 442 height 235
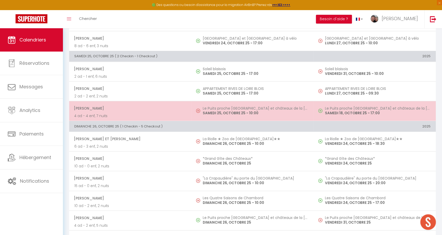
scroll to position [673, 0]
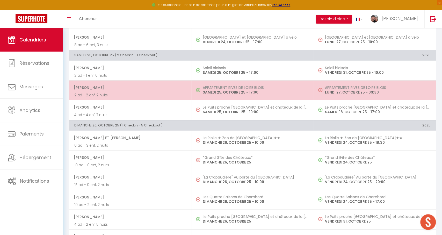
click at [220, 90] on p "SAMEDI 25, OCTOBRE 25 - 17:00" at bounding box center [256, 92] width 106 height 5
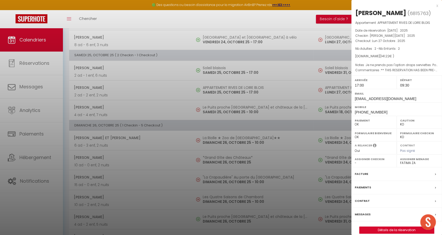
click at [330, 152] on div at bounding box center [221, 117] width 442 height 235
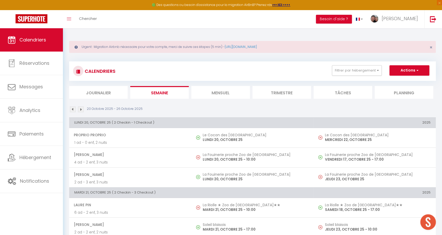
scroll to position [0, 0]
click at [239, 92] on li "Mensuel" at bounding box center [220, 92] width 58 height 13
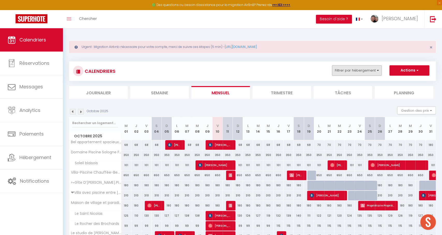
click at [348, 69] on button "Filtrer par hébergement" at bounding box center [357, 70] width 50 height 10
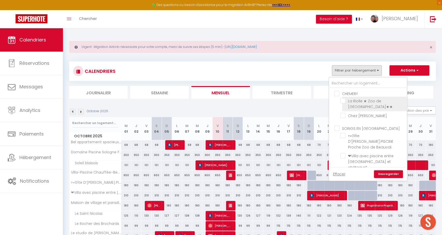
click at [342, 100] on input "La Riolle ★ Zoo de [GEOGRAPHIC_DATA]★★" at bounding box center [372, 100] width 65 height 5
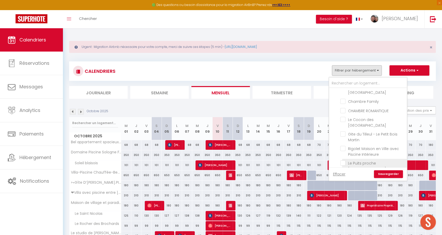
scroll to position [280, 0]
click at [345, 160] on input "Le Puits proche [GEOGRAPHIC_DATA] et châteaux de la [GEOGRAPHIC_DATA]" at bounding box center [372, 162] width 65 height 5
click at [343, 150] on input "Le studio de [PERSON_NAME]" at bounding box center [372, 152] width 65 height 5
click at [344, 168] on input "Maison Familiale au milieu des vignes-Les Huards" at bounding box center [372, 170] width 65 height 5
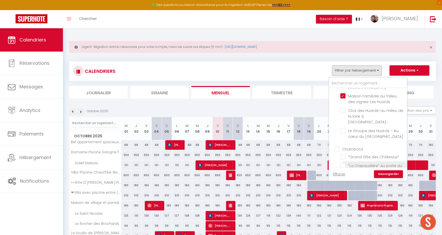
scroll to position [480, 0]
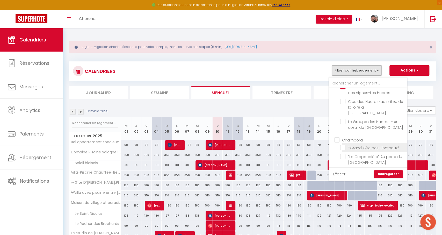
click at [342, 144] on input "*Grand Gîte des Châteaux*" at bounding box center [372, 146] width 65 height 5
click at [343, 152] on li ""La Crapaudière" Au porte du [GEOGRAPHIC_DATA]" at bounding box center [374, 159] width 65 height 14
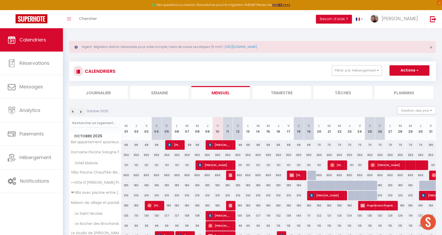
drag, startPoint x: 349, startPoint y: 72, endPoint x: 346, endPoint y: 80, distance: 7.8
click at [349, 72] on button "Filtrer par hébergement" at bounding box center [357, 70] width 50 height 10
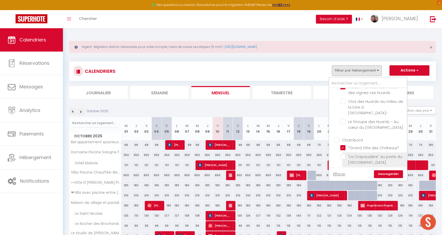
click at [343, 154] on input ""La Crapaudière" Au porte du [GEOGRAPHIC_DATA]" at bounding box center [372, 156] width 65 height 5
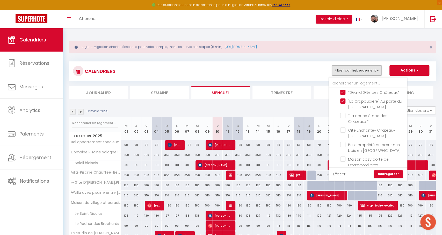
scroll to position [539, 0]
click at [343, 202] on input "[GEOGRAPHIC_DATA] et [GEOGRAPHIC_DATA] à vélo" at bounding box center [372, 204] width 65 height 5
click at [344, 196] on input "Gîte de groupe LesQuatreSaisons" at bounding box center [372, 198] width 65 height 5
click at [386, 171] on link "Sauvegarder" at bounding box center [388, 174] width 29 height 8
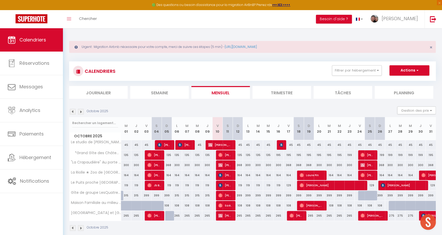
scroll to position [9, 0]
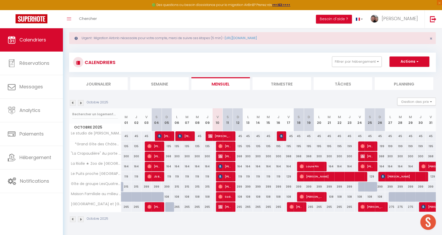
click at [231, 135] on span "[PERSON_NAME]" at bounding box center [220, 136] width 24 height 10
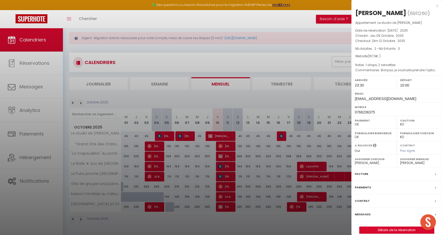
click at [231, 135] on div at bounding box center [221, 117] width 442 height 235
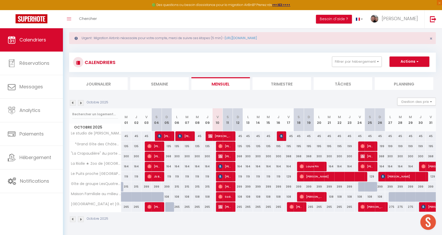
click at [228, 146] on span "[PERSON_NAME]" at bounding box center [224, 146] width 13 height 10
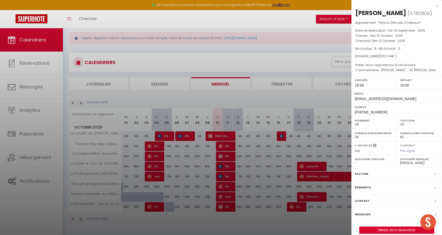
click at [228, 146] on div at bounding box center [221, 117] width 442 height 235
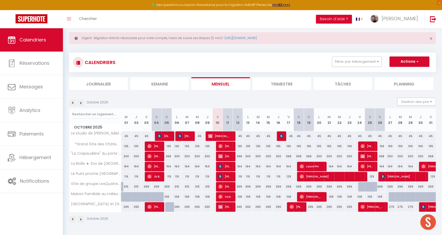
click at [226, 155] on span "[PERSON_NAME]" at bounding box center [224, 156] width 13 height 10
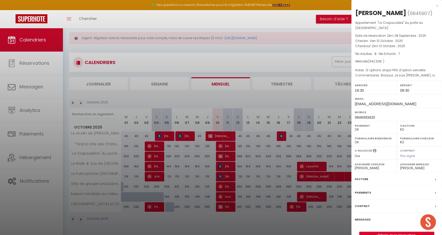
click at [227, 156] on div at bounding box center [221, 117] width 442 height 235
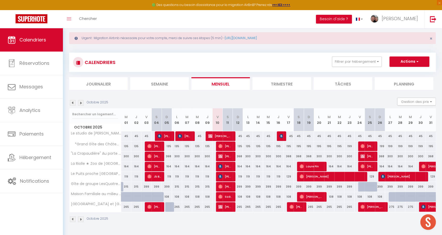
click at [227, 164] on span "[PERSON_NAME]" at bounding box center [224, 166] width 13 height 10
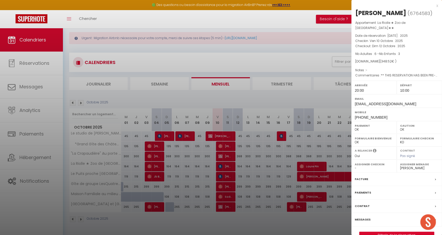
click at [232, 168] on div at bounding box center [221, 117] width 442 height 235
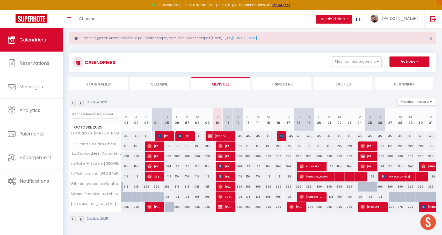
click at [230, 176] on span "[PERSON_NAME]" at bounding box center [224, 176] width 13 height 10
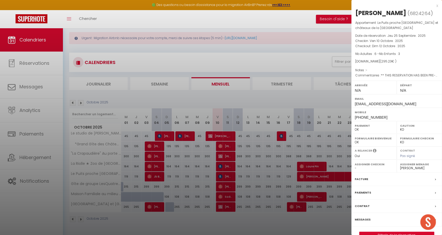
click at [231, 176] on div at bounding box center [221, 117] width 442 height 235
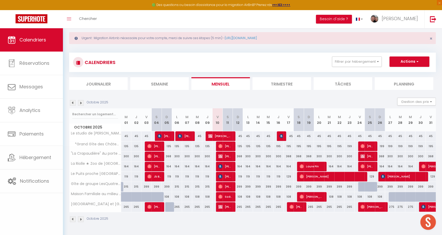
click at [227, 185] on span "[PERSON_NAME]" at bounding box center [224, 186] width 13 height 10
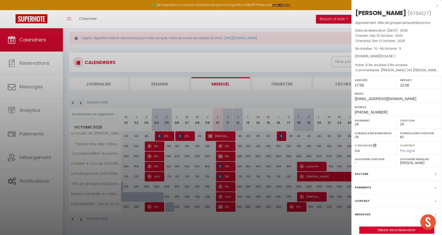
click at [226, 185] on div at bounding box center [221, 117] width 442 height 235
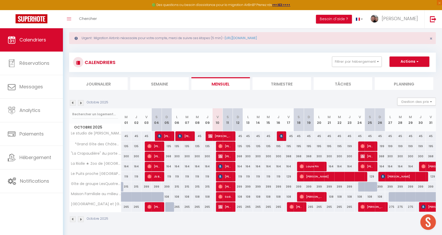
click at [225, 197] on span "Saëlvino [PERSON_NAME]" at bounding box center [224, 196] width 13 height 10
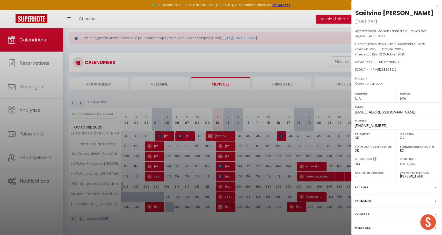
click at [225, 197] on div at bounding box center [221, 117] width 442 height 235
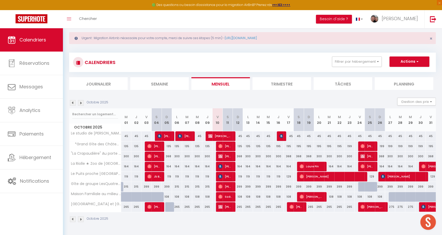
click at [230, 208] on span "[PERSON_NAME]" at bounding box center [224, 207] width 13 height 10
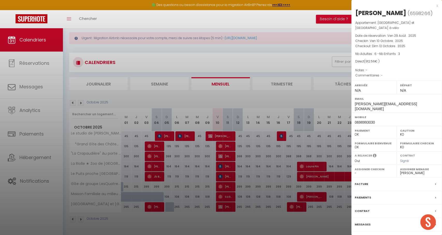
click at [230, 208] on div at bounding box center [221, 117] width 442 height 235
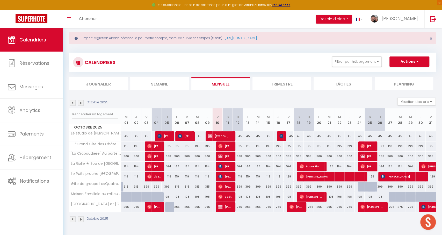
click at [227, 168] on span "[PERSON_NAME]" at bounding box center [224, 166] width 13 height 10
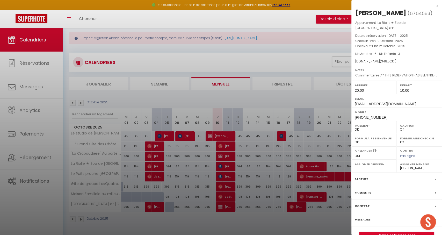
click at [289, 152] on div at bounding box center [221, 117] width 442 height 235
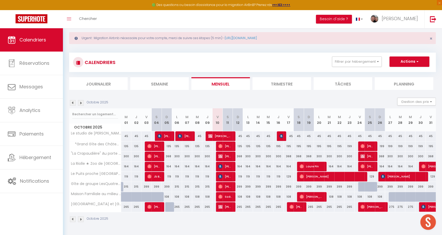
click at [221, 176] on img at bounding box center [220, 176] width 4 height 4
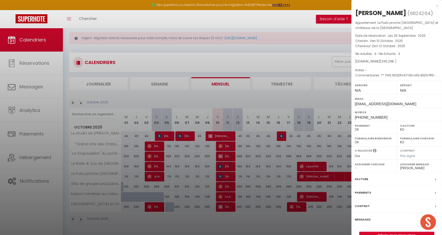
click at [265, 168] on div at bounding box center [221, 117] width 442 height 235
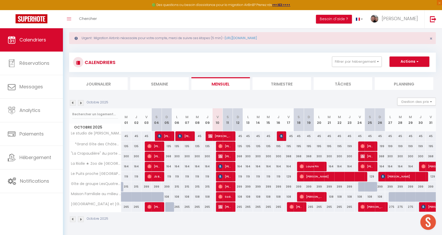
click at [225, 144] on span "[PERSON_NAME]" at bounding box center [224, 146] width 13 height 10
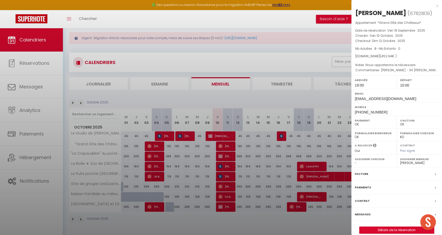
click at [224, 147] on div at bounding box center [221, 117] width 442 height 235
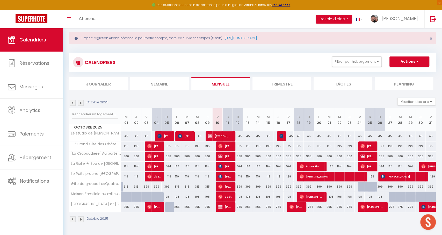
click at [224, 147] on span "[PERSON_NAME]" at bounding box center [224, 146] width 13 height 10
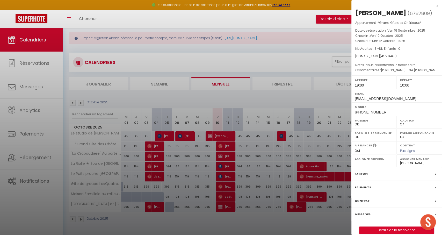
click at [246, 157] on div at bounding box center [221, 117] width 442 height 235
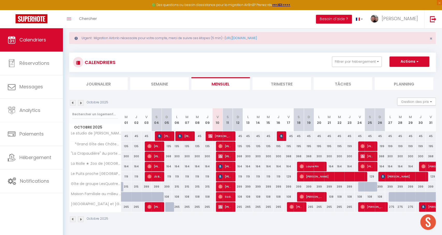
drag, startPoint x: 360, startPoint y: 63, endPoint x: 360, endPoint y: 72, distance: 9.3
click at [360, 63] on button "Filtrer par hébergement" at bounding box center [357, 61] width 50 height 10
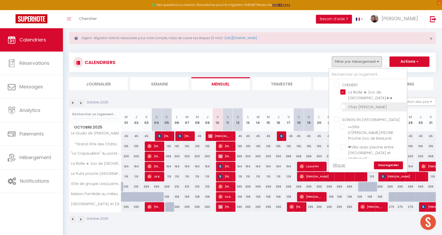
scroll to position [2, 0]
click at [340, 166] on link "Effacer" at bounding box center [339, 165] width 12 height 6
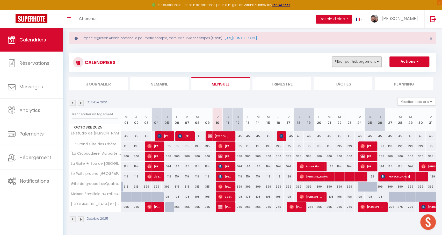
click at [356, 63] on button "Filtrer par hébergement" at bounding box center [357, 61] width 50 height 10
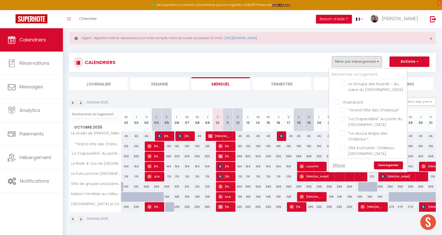
scroll to position [519, 0]
click at [347, 163] on input "Maison cosy porte de Chambord prox, [GEOGRAPHIC_DATA], [GEOGRAPHIC_DATA]" at bounding box center [372, 165] width 65 height 5
click at [383, 164] on link "Sauvegarder" at bounding box center [388, 165] width 29 height 8
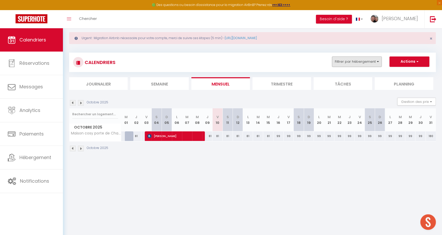
drag, startPoint x: 342, startPoint y: 61, endPoint x: 347, endPoint y: 65, distance: 6.5
click at [342, 61] on button "Filtrer par hébergement" at bounding box center [357, 61] width 50 height 10
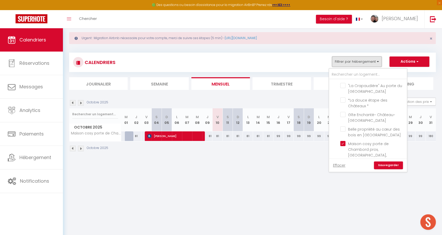
scroll to position [539, 0]
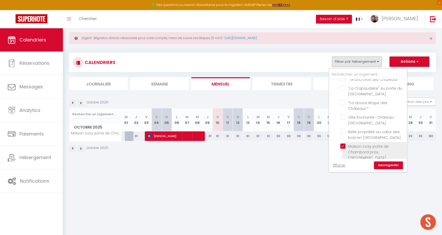
click at [342, 143] on input "Maison cosy porte de Chambord prox, [GEOGRAPHIC_DATA], [GEOGRAPHIC_DATA]" at bounding box center [372, 145] width 65 height 5
click at [382, 166] on link "Sauvegarder" at bounding box center [388, 165] width 29 height 8
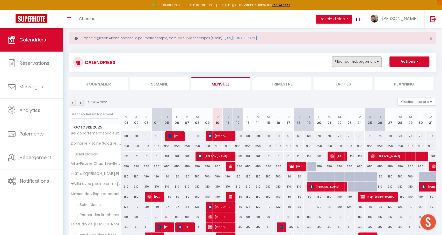
click at [343, 64] on button "Filtrer par hébergement" at bounding box center [357, 61] width 50 height 10
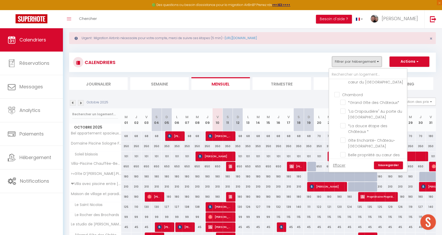
scroll to position [516, 0]
click at [355, 166] on input "Maison cosy porte de Chambord prox, [GEOGRAPHIC_DATA], [GEOGRAPHIC_DATA]" at bounding box center [372, 168] width 65 height 5
click at [387, 166] on link "Sauvegarder" at bounding box center [388, 165] width 29 height 8
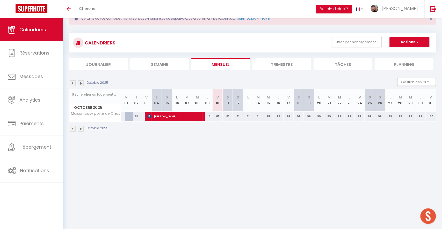
scroll to position [18, 0]
click at [365, 41] on button "Filtrer par hébergement" at bounding box center [357, 42] width 50 height 10
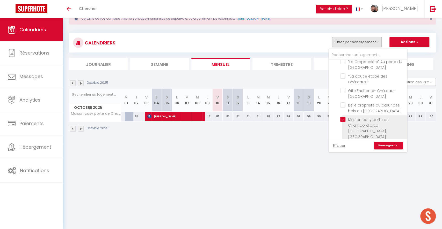
click at [343, 117] on input "Maison cosy porte de Chambord prox, [GEOGRAPHIC_DATA], [GEOGRAPHIC_DATA]" at bounding box center [372, 119] width 65 height 5
checkbox input "false"
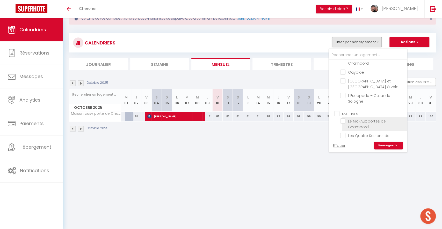
drag, startPoint x: 339, startPoint y: 63, endPoint x: 343, endPoint y: 68, distance: 5.9
click at [339, 111] on input "MASLIVES" at bounding box center [373, 113] width 78 height 5
checkbox input "true"
checkbox input "false"
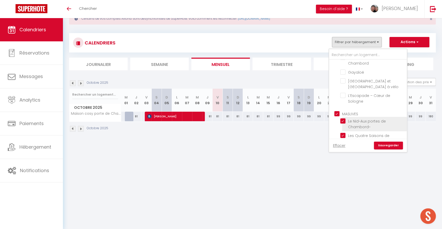
checkbox input "false"
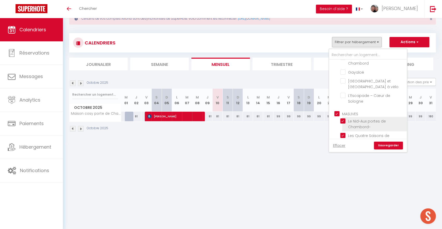
checkbox input "false"
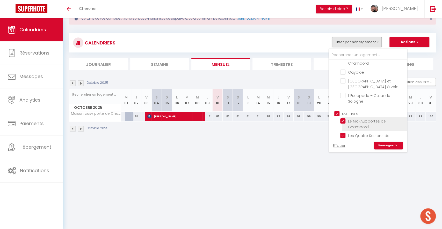
checkbox input "false"
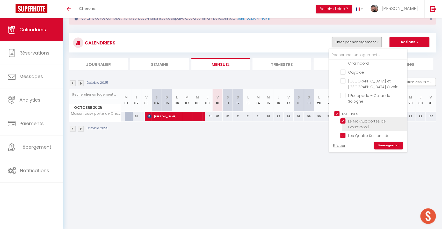
checkbox input "false"
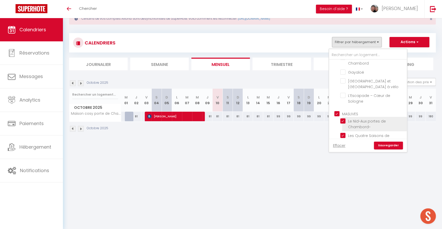
checkbox input "false"
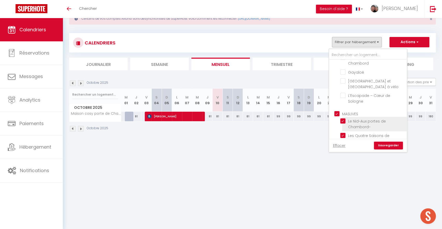
checkbox input "false"
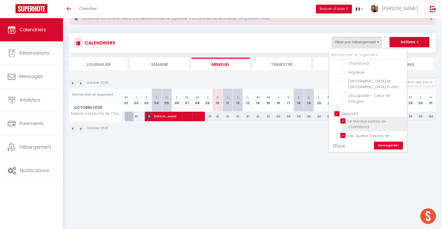
checkbox input "false"
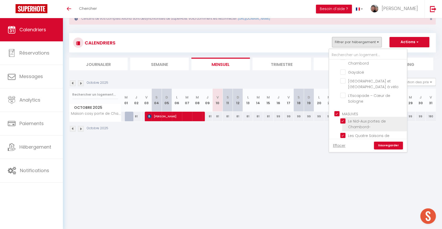
checkbox input "false"
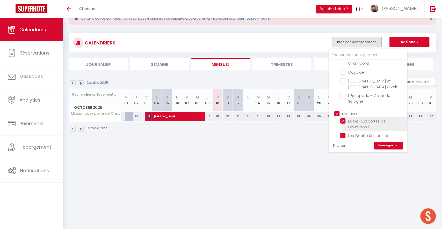
checkbox input "true"
checkbox input "false"
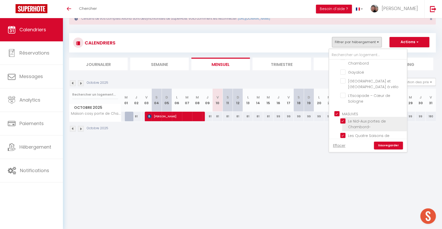
checkbox input "false"
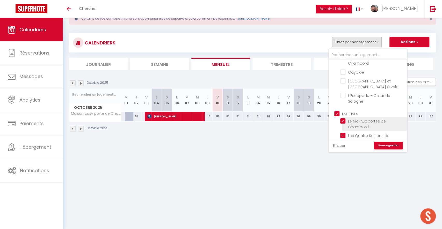
checkbox input "false"
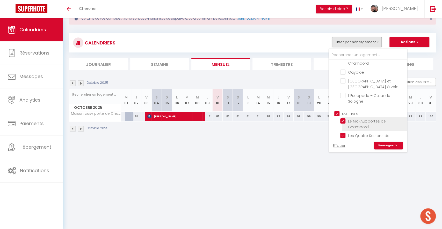
scroll to position [634, 0]
click at [382, 143] on link "Sauvegarder" at bounding box center [388, 146] width 29 height 8
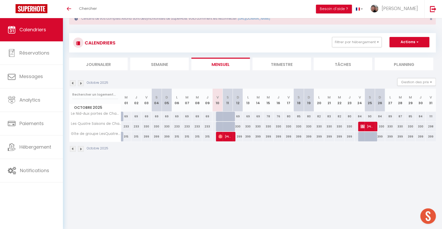
click at [81, 84] on img at bounding box center [81, 83] width 6 height 6
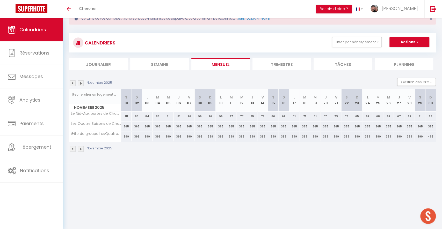
click at [81, 84] on img at bounding box center [81, 83] width 6 height 6
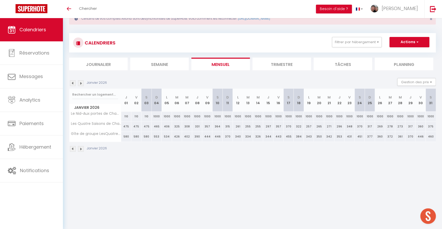
click at [81, 84] on img at bounding box center [81, 83] width 6 height 6
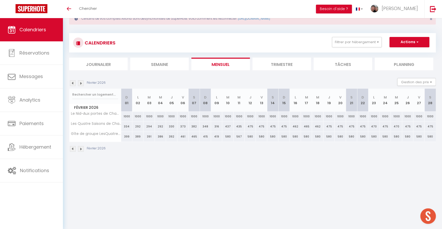
click at [74, 84] on img at bounding box center [73, 83] width 6 height 6
select select
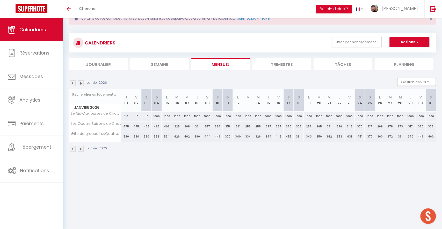
click at [127, 137] on div "580" at bounding box center [126, 137] width 10 height 10
type input "580"
select select "1"
type input "Jeu 01 Janvier 2026"
type input "Ven 02 Janvier 2026"
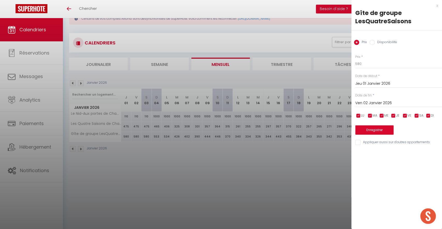
drag, startPoint x: 382, startPoint y: 42, endPoint x: 381, endPoint y: 47, distance: 5.2
click at [382, 42] on label "Disponibilité" at bounding box center [385, 43] width 22 height 6
click at [374, 42] on input "Disponibilité" at bounding box center [371, 42] width 5 height 5
radio input "true"
radio input "false"
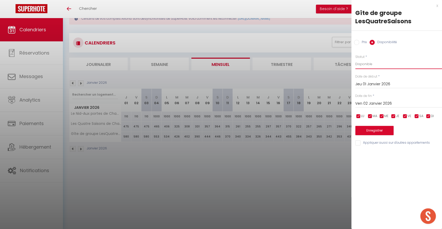
select select "0"
click at [370, 108] on div "Prix * 580 Statut * Disponible Indisponible Date de début * Jeu 01 Janvier 2026…" at bounding box center [396, 97] width 91 height 98
click at [374, 106] on input "Ven 02 Janvier 2026" at bounding box center [398, 103] width 87 height 7
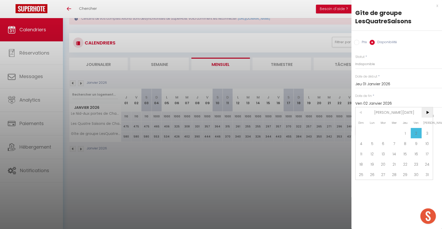
click at [424, 114] on span ">" at bounding box center [426, 112] width 11 height 10
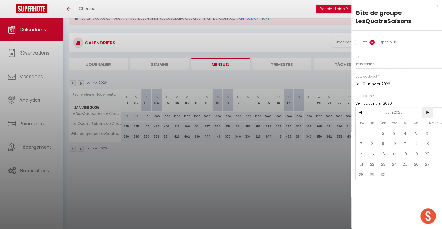
click at [424, 114] on span ">" at bounding box center [426, 112] width 11 height 10
click at [423, 114] on span ">" at bounding box center [426, 112] width 11 height 10
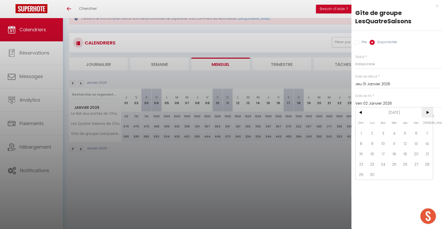
click at [423, 114] on span ">" at bounding box center [426, 112] width 11 height 10
click at [394, 175] on span "31" at bounding box center [393, 174] width 11 height 10
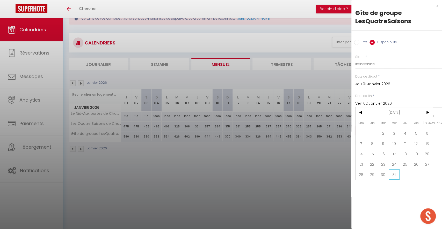
type input "Mer 31 Mars 2027"
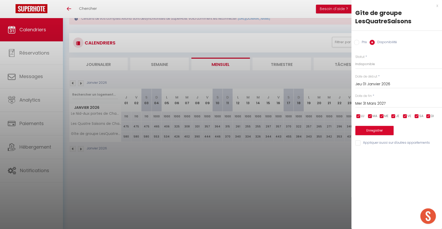
click at [383, 129] on button "Enregistrer" at bounding box center [374, 130] width 38 height 9
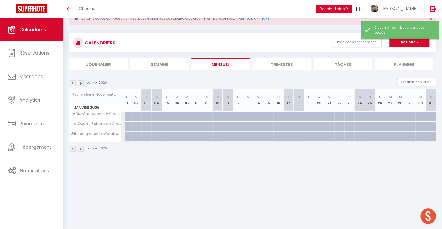
click at [75, 84] on img at bounding box center [73, 83] width 6 height 6
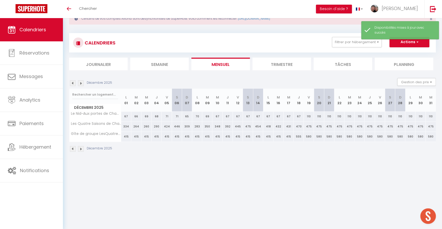
click at [280, 64] on li "Trimestre" at bounding box center [281, 64] width 58 height 13
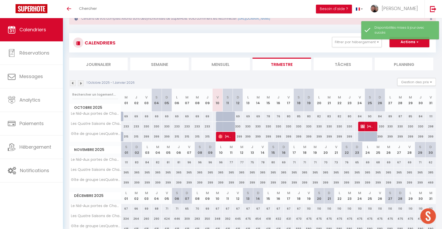
click at [214, 67] on li "Mensuel" at bounding box center [220, 64] width 58 height 13
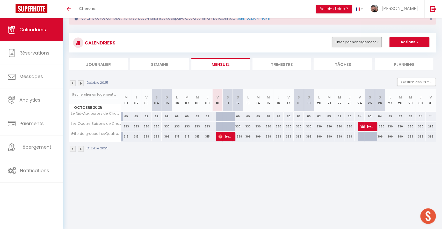
click at [344, 41] on button "Filtrer par hébergement" at bounding box center [357, 42] width 50 height 10
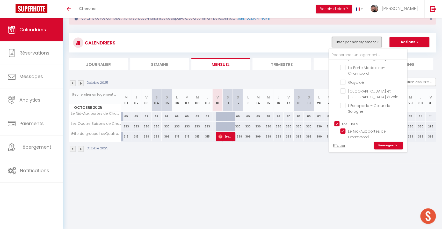
scroll to position [620, 0]
drag, startPoint x: 337, startPoint y: 74, endPoint x: 348, endPoint y: 85, distance: 15.6
click at [337, 125] on input "MASLIVES" at bounding box center [373, 127] width 78 height 5
checkbox input "false"
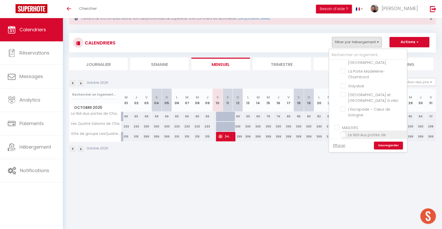
checkbox input "false"
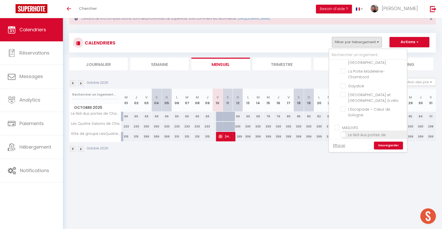
checkbox input "false"
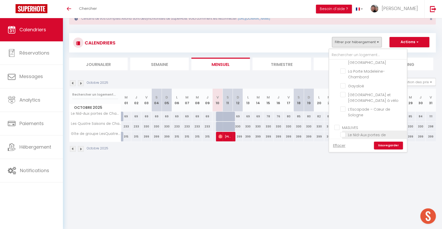
checkbox input "false"
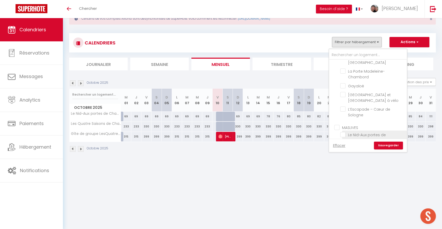
checkbox input "false"
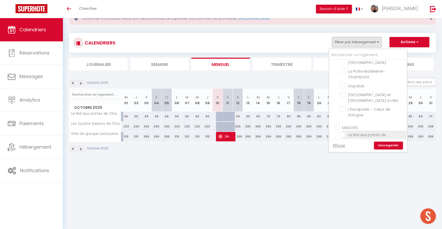
checkbox input "false"
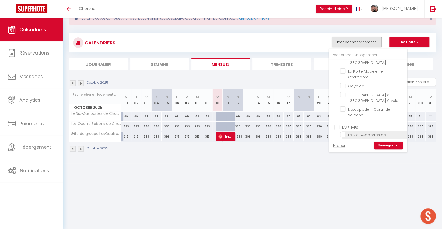
checkbox input "false"
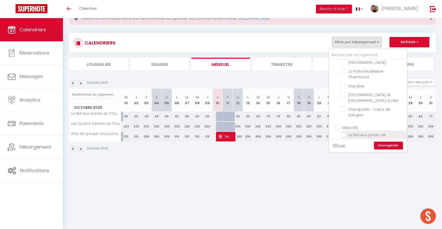
checkbox input "false"
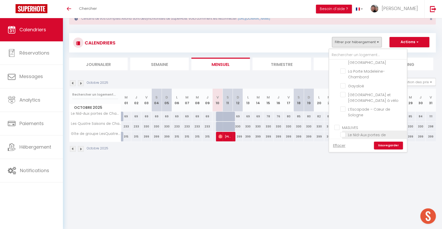
checkbox input "false"
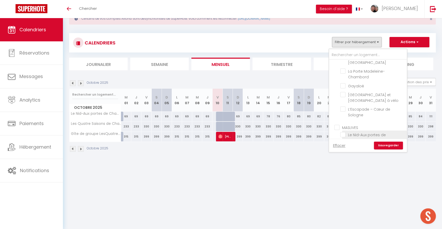
checkbox input "false"
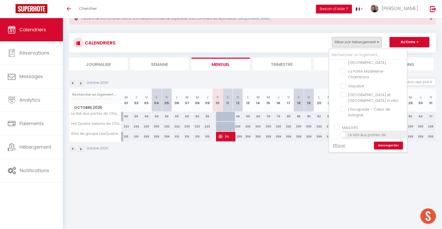
checkbox input "false"
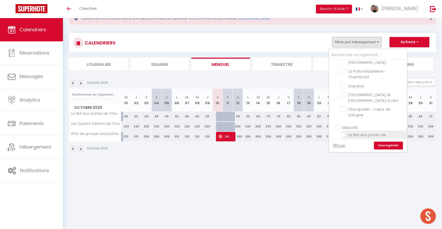
checkbox input "false"
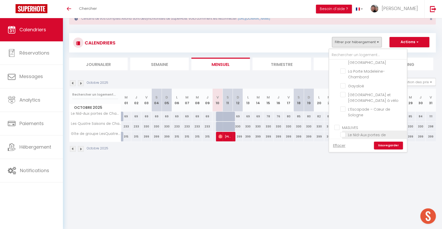
checkbox input "false"
click at [391, 145] on link "Sauvegarder" at bounding box center [388, 146] width 29 height 8
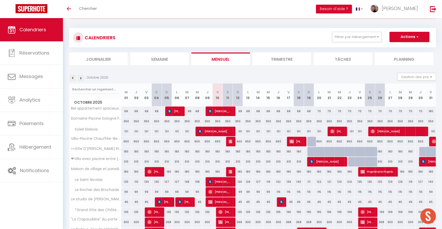
scroll to position [27, 0]
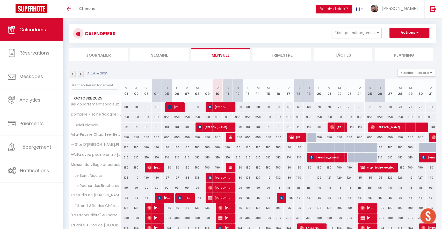
drag, startPoint x: 347, startPoint y: 32, endPoint x: 349, endPoint y: 60, distance: 28.3
click at [347, 32] on button "Filtrer par hébergement" at bounding box center [357, 33] width 50 height 10
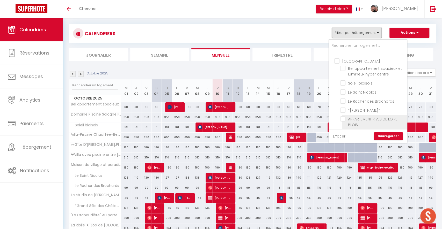
scroll to position [83, 0]
drag, startPoint x: 346, startPoint y: 106, endPoint x: 352, endPoint y: 108, distance: 6.2
click at [346, 115] on input "APPARTEMENT RIVES DE LOIRE BLOIS" at bounding box center [372, 117] width 65 height 5
checkbox input "true"
checkbox input "false"
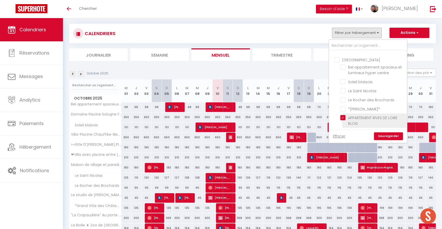
checkbox input "false"
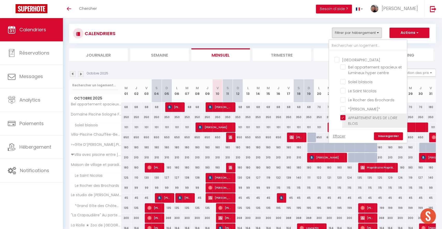
checkbox input "false"
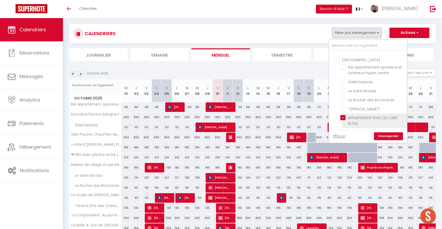
checkbox input "false"
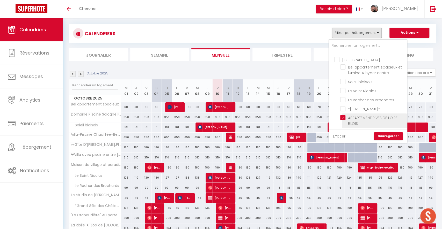
checkbox input "false"
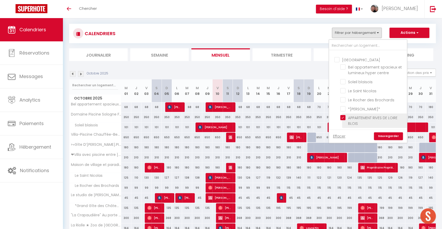
checkbox input "false"
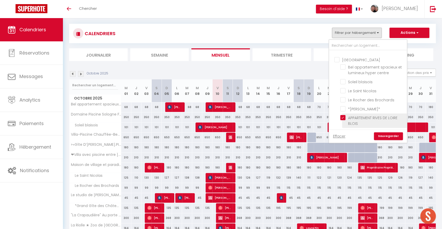
checkbox input "false"
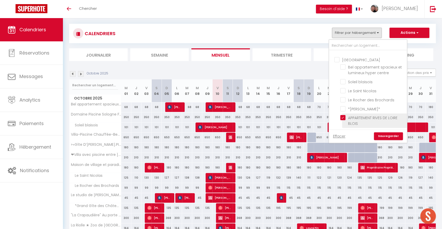
checkbox input "false"
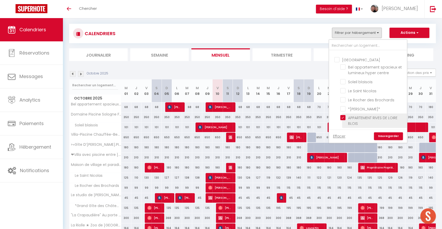
checkbox input "false"
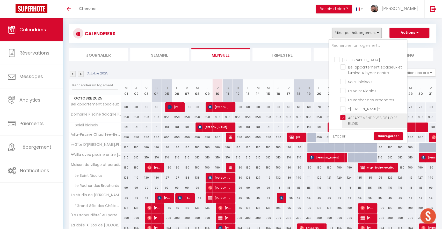
checkbox input "false"
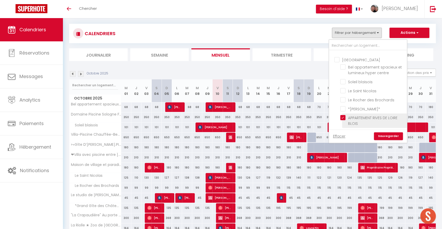
checkbox input "false"
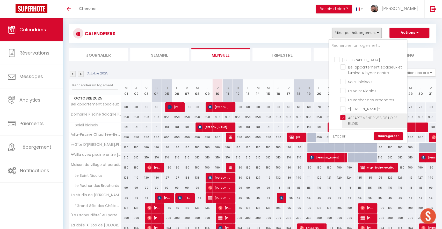
checkbox input "false"
click at [393, 137] on link "Sauvegarder" at bounding box center [388, 136] width 29 height 8
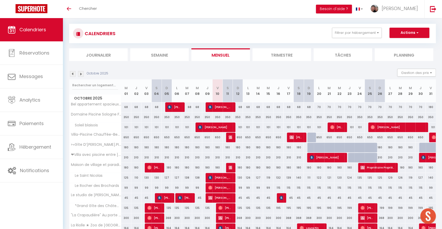
scroll to position [18, 0]
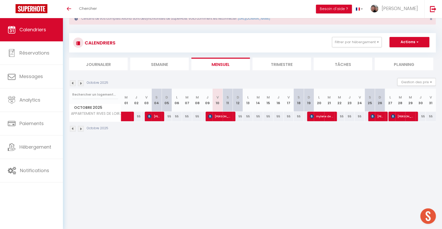
click at [223, 115] on span "[PERSON_NAME]" at bounding box center [220, 117] width 24 height 10
select select "OK"
select select "KO"
select select "0"
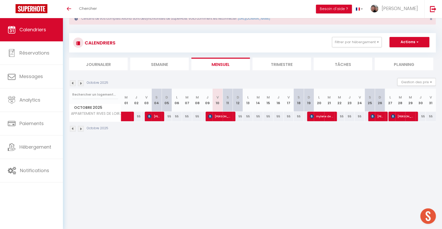
select select "1"
select select
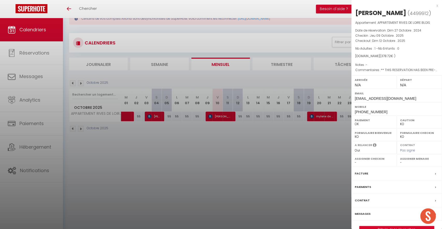
select select "21902"
click at [242, 135] on div at bounding box center [221, 114] width 442 height 229
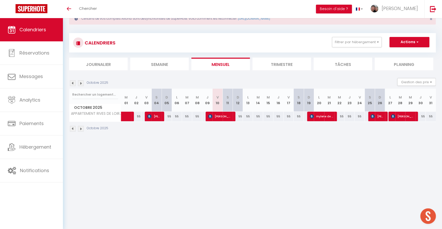
click at [230, 118] on span "[PERSON_NAME]" at bounding box center [220, 117] width 24 height 10
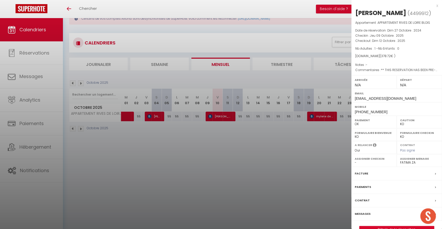
click at [249, 161] on div at bounding box center [221, 114] width 442 height 229
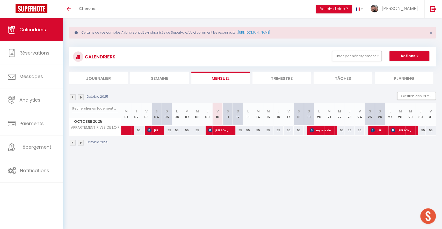
scroll to position [4, 0]
click at [218, 128] on span "[PERSON_NAME]" at bounding box center [220, 130] width 24 height 10
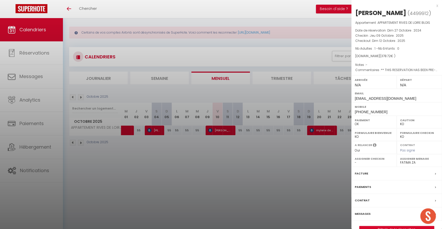
click at [233, 202] on div at bounding box center [221, 114] width 442 height 229
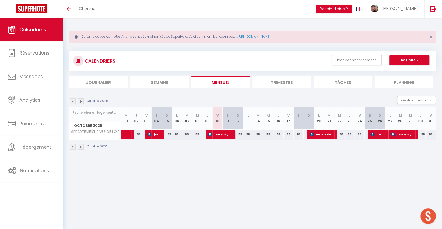
scroll to position [0, 0]
click at [287, 77] on li "Trimestre" at bounding box center [281, 82] width 58 height 13
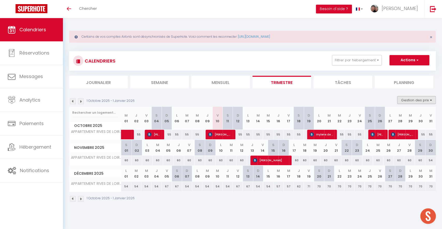
click at [429, 99] on button "Gestion des prix" at bounding box center [416, 100] width 39 height 8
drag, startPoint x: 407, startPoint y: 115, endPoint x: 400, endPoint y: 118, distance: 7.6
click at [407, 115] on input "Nb Nuits minimum" at bounding box center [412, 116] width 47 height 5
checkbox input "true"
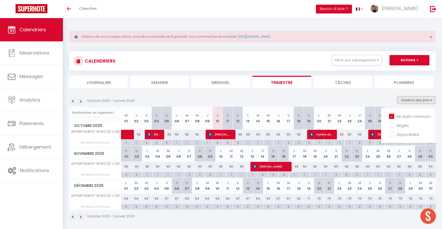
click at [335, 174] on div "3" at bounding box center [336, 174] width 10 height 5
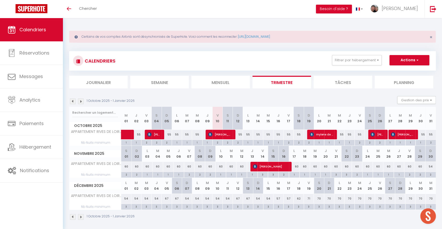
type input "3"
type input "Ven 21 Novembre 2025"
type input "Sam 22 Novembre 2025"
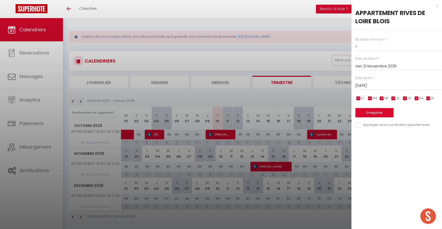
drag, startPoint x: 354, startPoint y: 49, endPoint x: 352, endPoint y: 47, distance: 2.9
click at [352, 47] on div "Nb Nuits minimum * 3 Date de début * Ven 21 Novembre 2025 < Nov 2025 > Dim Lun …" at bounding box center [396, 80] width 91 height 98
drag, startPoint x: 359, startPoint y: 46, endPoint x: 351, endPoint y: 47, distance: 8.3
click at [351, 47] on div "Nb Nuits minimum * 3 Date de début * Ven 21 Novembre 2025 < Nov 2025 > Dim Lun …" at bounding box center [396, 80] width 91 height 98
type input "2"
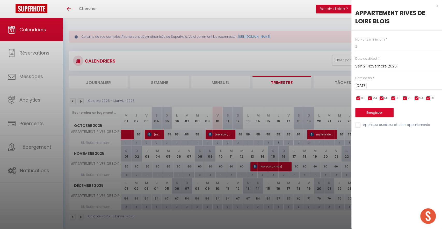
click at [383, 86] on input "Sam 22 Novembre 2025" at bounding box center [398, 86] width 87 height 7
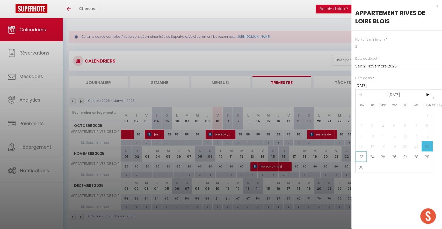
click at [362, 157] on span "23" at bounding box center [360, 157] width 11 height 10
type input "Dim 23 Novembre 2025"
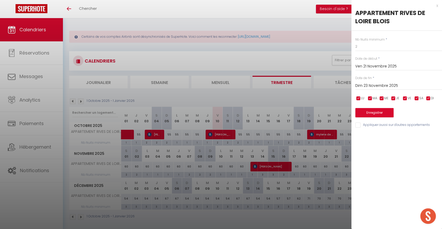
click at [380, 114] on button "Enregistrer" at bounding box center [374, 112] width 38 height 9
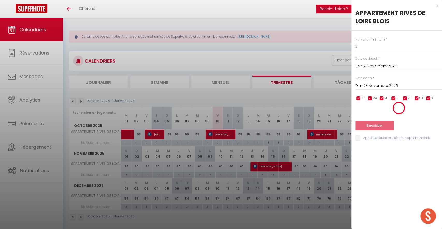
click at [312, 188] on div at bounding box center [221, 114] width 442 height 229
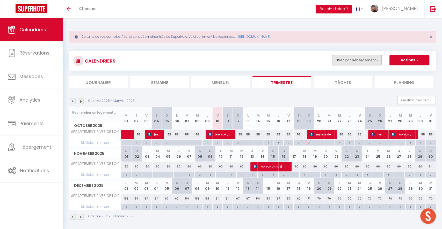
drag, startPoint x: 382, startPoint y: 64, endPoint x: 379, endPoint y: 63, distance: 3.5
click at [380, 63] on li "Filtrer par hébergement CHEMERY La Riolle ★ Zoo de Beauval -Châteaux de la Loir…" at bounding box center [356, 60] width 56 height 10
click at [375, 60] on button "Filtrer par hébergement" at bounding box center [357, 60] width 50 height 10
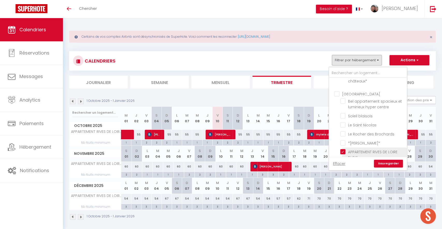
scroll to position [110, 0]
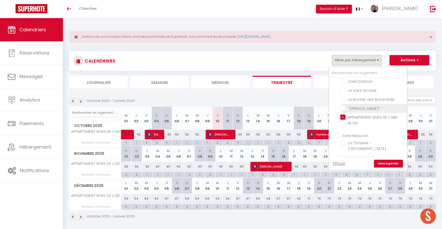
click at [344, 115] on input "APPARTEMENT RIVES DE LOIRE BLOIS" at bounding box center [372, 117] width 65 height 5
checkbox input "false"
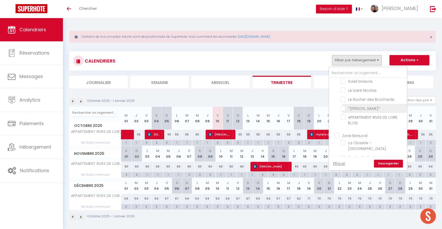
checkbox input "false"
click at [343, 97] on input "Le Rocher des Brochards" at bounding box center [372, 99] width 65 height 5
click at [385, 166] on link "Sauvegarder" at bounding box center [388, 164] width 29 height 8
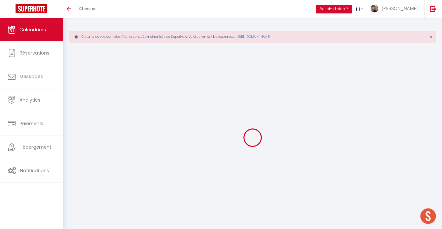
click at [48, 32] on link "Calendriers" at bounding box center [31, 29] width 63 height 23
click at [432, 9] on img at bounding box center [432, 9] width 6 height 6
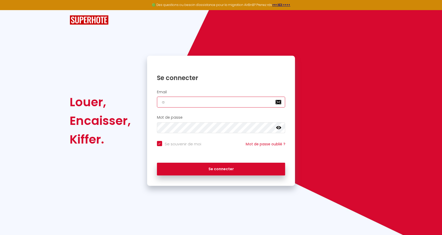
type input "ad"
checkbox input "true"
type input "adri"
checkbox input "true"
type input "adria"
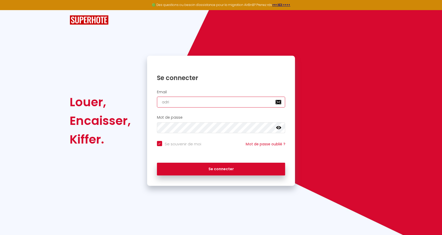
checkbox input "true"
type input "adriana"
checkbox input "true"
type input "adriana.d"
checkbox input "true"
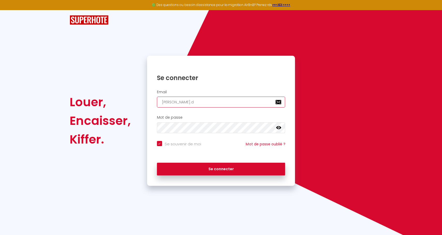
type input "adriana.de"
checkbox input "true"
type input "adriana.del"
checkbox input "true"
type input "adriana.delg"
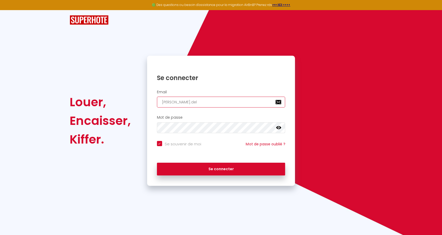
checkbox input "true"
type input "adriana.delga"
checkbox input "true"
type input "adriana.delgad"
checkbox input "true"
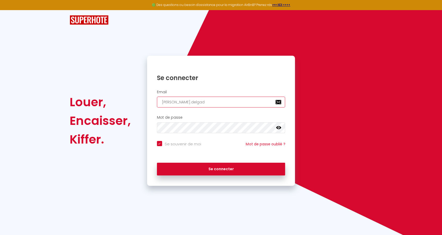
type input "adriana.delgado"
checkbox input "true"
type input "adriana.delgado4"
checkbox input "true"
type input "adriana.delgado41"
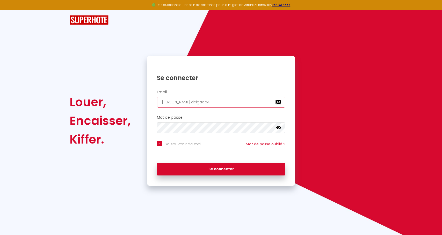
checkbox input "true"
type input "adriana.delgado41."
checkbox input "true"
type input "adriana.delgado41.a"
checkbox input "true"
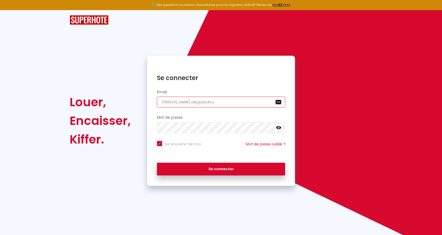
type input "adriana.delgado41.ad"
checkbox input "true"
type input "adriana.delgado41.ad@"
checkbox input "true"
type input "adriana.delgado41.ad@g"
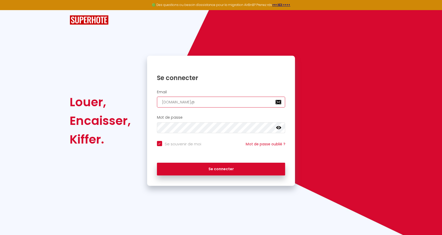
checkbox input "true"
type input "adriana.delgado41.ad@gm"
checkbox input "true"
type input "adriana.delgado41.ad@gma"
checkbox input "true"
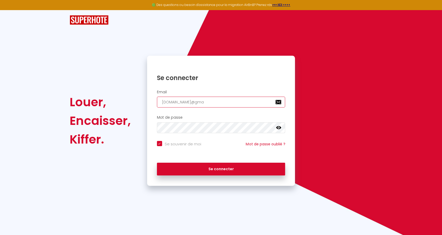
type input "adriana.delgado41.ad@gmai"
checkbox input "true"
type input "adriana.delgado41.ad@gmail"
checkbox input "true"
type input "adriana.delgado41.ad@gmail."
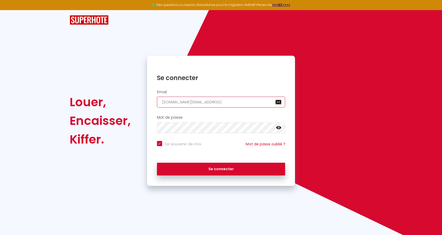
checkbox input "true"
type input "adriana.delgado41.ad@gmail.c"
checkbox input "true"
type input "adriana.delgado41.ad@gmail.co"
checkbox input "true"
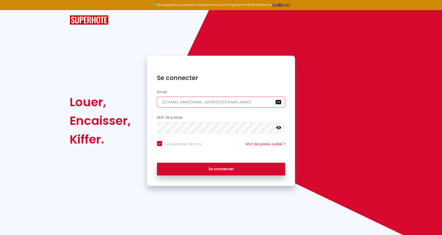
type input "[PERSON_NAME][DOMAIN_NAME][EMAIL_ADDRESS][DOMAIN_NAME]"
checkbox input "true"
type input "[PERSON_NAME][DOMAIN_NAME][EMAIL_ADDRESS][DOMAIN_NAME]"
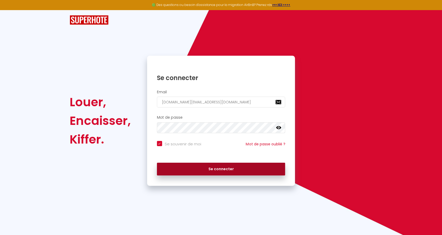
click at [227, 170] on button "Se connecter" at bounding box center [221, 168] width 128 height 13
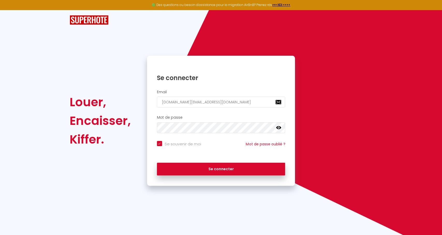
checkbox input "true"
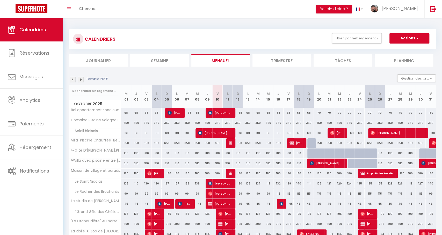
drag, startPoint x: 369, startPoint y: 36, endPoint x: 367, endPoint y: 54, distance: 17.9
click at [369, 36] on button "Filtrer par hébergement" at bounding box center [357, 38] width 50 height 10
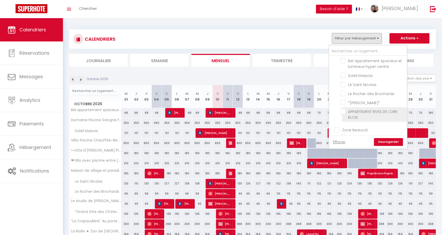
scroll to position [95, 0]
drag, startPoint x: 362, startPoint y: 82, endPoint x: 365, endPoint y: 86, distance: 5.5
click at [362, 90] on input "Le Rocher des Brochards" at bounding box center [372, 92] width 65 height 5
checkbox input "true"
checkbox input "false"
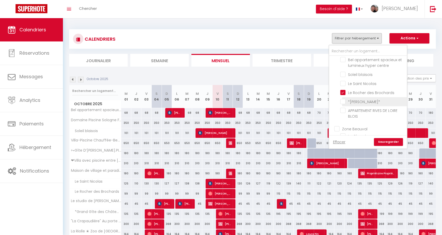
checkbox input "false"
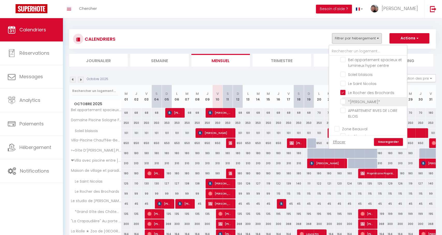
checkbox input "false"
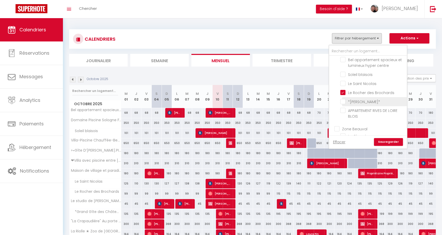
checkbox input "false"
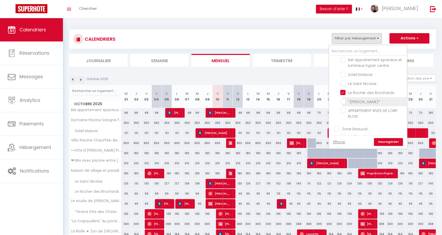
checkbox input "false"
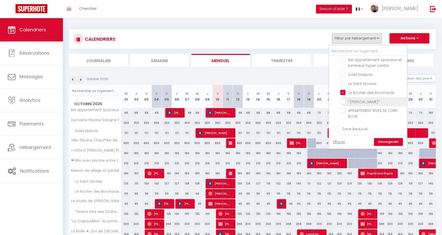
checkbox input "false"
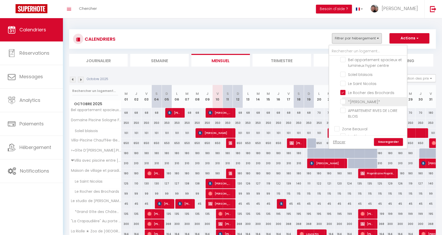
checkbox input "false"
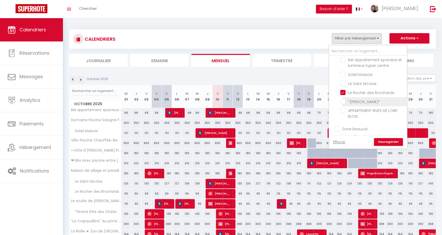
checkbox input "false"
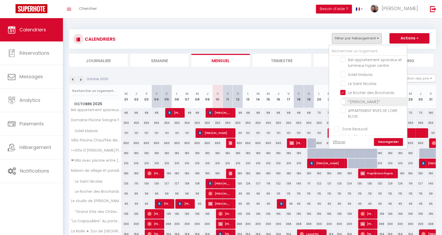
checkbox input "false"
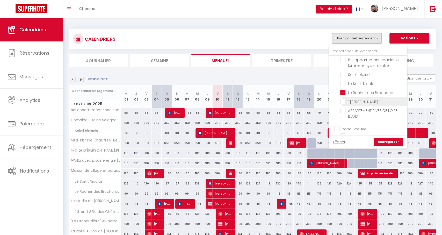
checkbox input "false"
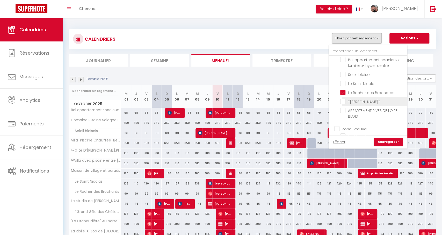
checkbox input "false"
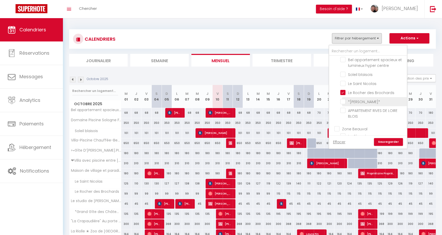
checkbox input "false"
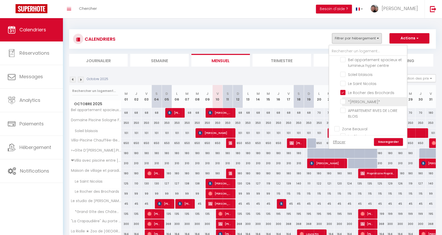
checkbox input "false"
click at [388, 143] on link "Sauvegarder" at bounding box center [388, 142] width 29 height 8
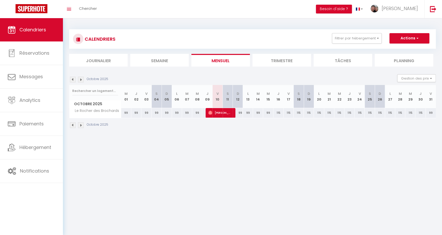
click at [278, 62] on li "Trimestre" at bounding box center [281, 60] width 58 height 13
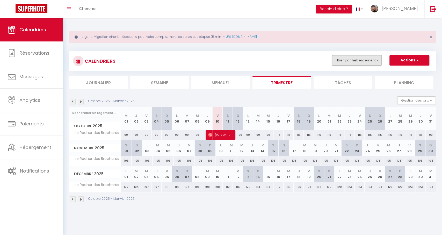
click at [346, 62] on button "Filtrer par hébergement" at bounding box center [357, 60] width 50 height 10
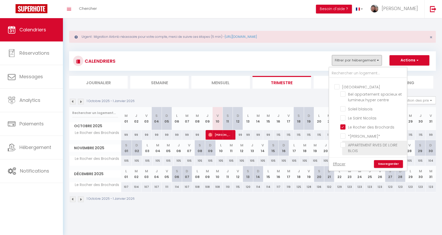
scroll to position [91, 0]
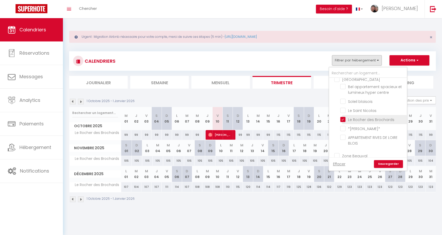
click at [345, 116] on input "Le Rocher des Brochards" at bounding box center [372, 118] width 65 height 5
checkbox input "false"
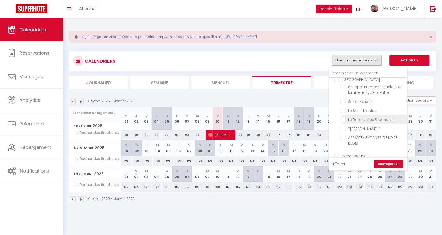
checkbox input "false"
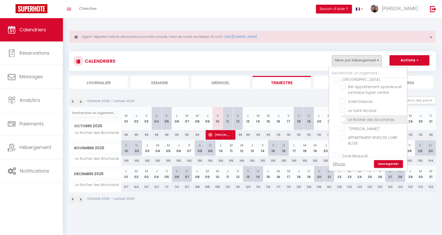
checkbox input "false"
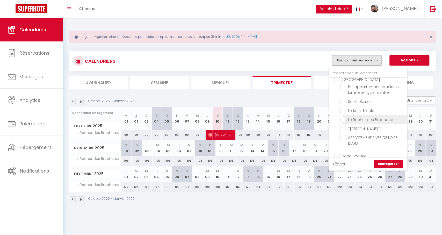
checkbox input "false"
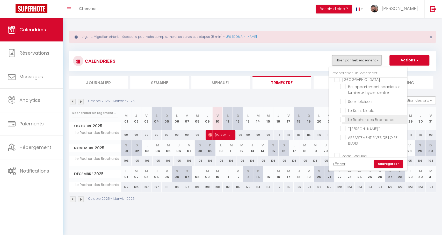
checkbox input "false"
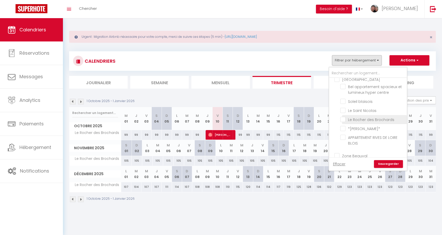
checkbox input "false"
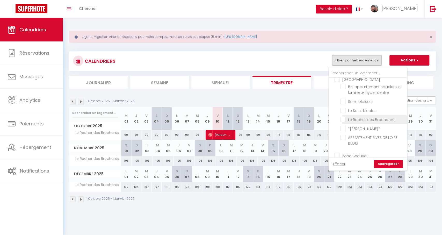
checkbox input "false"
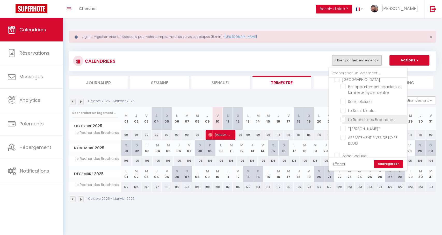
checkbox input "false"
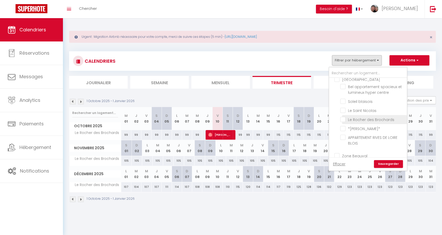
checkbox input "false"
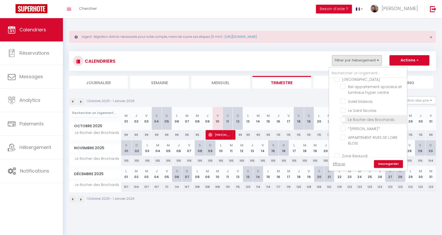
checkbox input "false"
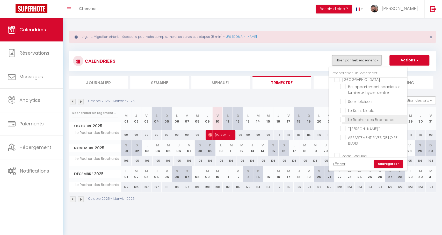
checkbox input "false"
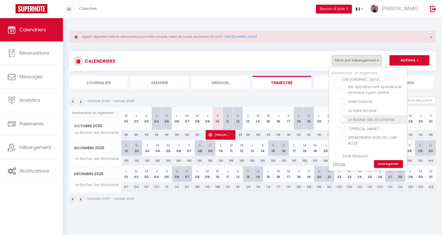
checkbox input "false"
click at [393, 166] on link "Sauvegarder" at bounding box center [388, 164] width 29 height 8
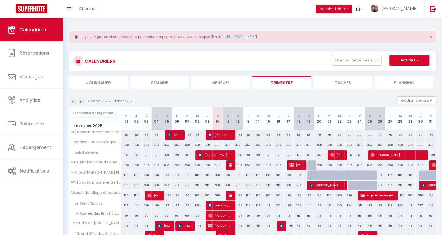
click at [397, 60] on button "Actions" at bounding box center [409, 60] width 40 height 10
click at [390, 71] on link "Nouvelle réservation" at bounding box center [403, 72] width 45 height 8
select select
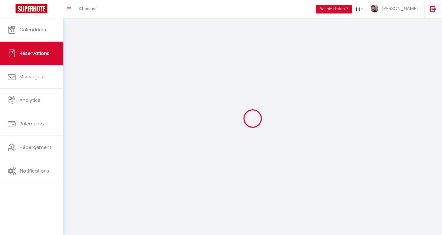
select select
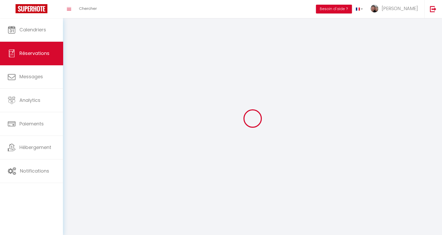
select select
checkbox input "false"
select select
select select "54"
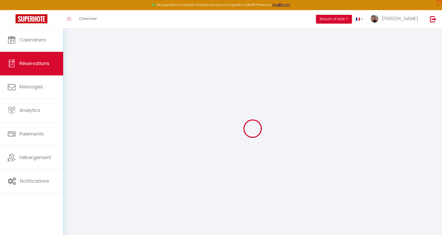
select select
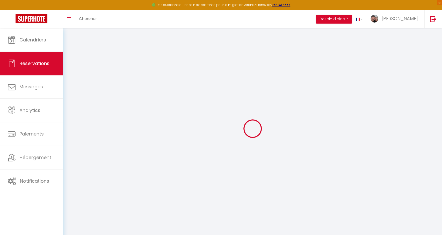
select select
checkbox input "false"
select select
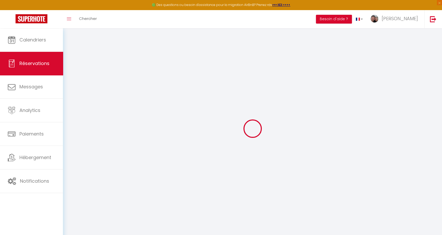
select select
checkbox input "false"
select select
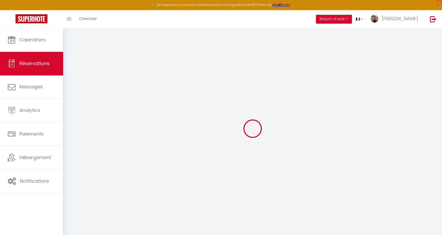
select select
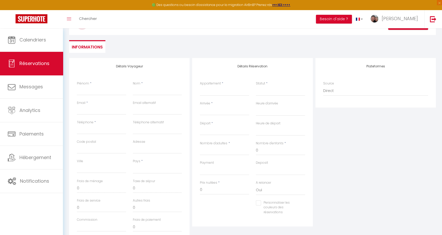
scroll to position [38, 0]
click at [155, 95] on div "Nom *" at bounding box center [157, 89] width 56 height 19
click at [108, 115] on div "Email *" at bounding box center [101, 109] width 56 height 19
click at [109, 112] on input "Email client" at bounding box center [101, 109] width 49 height 9
click at [146, 162] on div "Pays * France Portugal Afghanistan Albania Algeria American Samoa Andorra Angol…" at bounding box center [157, 165] width 49 height 15
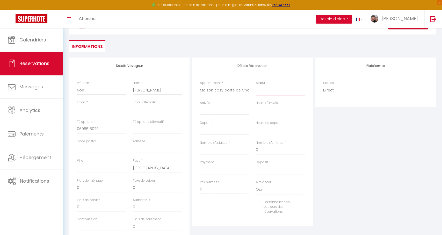
click at [275, 86] on select "Confirmé Non Confirmé [PERSON_NAME] par le voyageur No Show Request" at bounding box center [280, 90] width 49 height 10
click at [275, 91] on select "Confirmé Non Confirmé [PERSON_NAME] par le voyageur No Show Request" at bounding box center [280, 90] width 49 height 10
click at [207, 110] on input "Arrivée" at bounding box center [224, 110] width 49 height 7
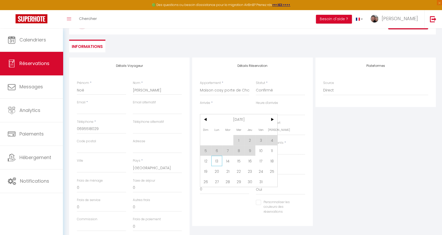
click at [219, 161] on span "13" at bounding box center [216, 160] width 11 height 10
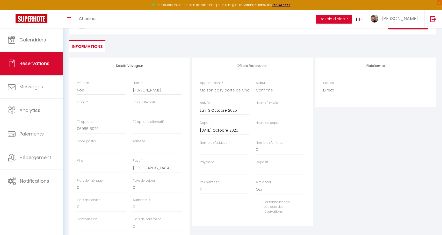
click at [232, 129] on input "Mar 14 Octobre 2025" at bounding box center [224, 130] width 49 height 7
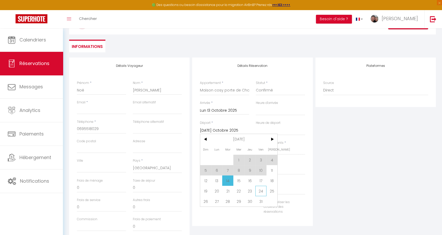
click at [259, 192] on span "24" at bounding box center [260, 191] width 11 height 10
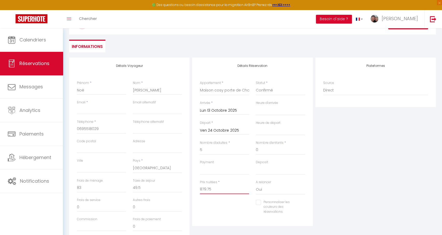
drag, startPoint x: 211, startPoint y: 188, endPoint x: 192, endPoint y: 188, distance: 18.1
click at [192, 188] on div "Détails Réservation Appartement * Bel appartement spacieux et lumineux hyper ce…" at bounding box center [252, 141] width 120 height 168
drag, startPoint x: 143, startPoint y: 186, endPoint x: 125, endPoint y: 186, distance: 18.6
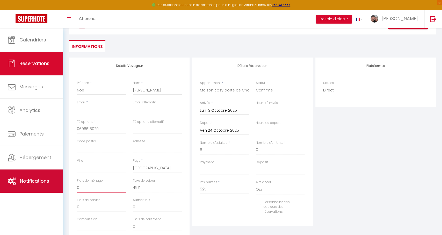
drag, startPoint x: 86, startPoint y: 190, endPoint x: 61, endPoint y: 188, distance: 26.0
click at [61, 188] on div "🟢 Des questions ou besoin d'assistance pour la migration AirBnB? Prenez rdv >>>…" at bounding box center [221, 134] width 442 height 289
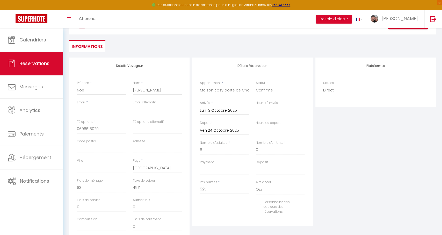
click at [278, 202] on input "Personnaliser les couleurs des réservations" at bounding box center [277, 201] width 43 height 5
click at [303, 206] on span at bounding box center [303, 206] width 4 height 4
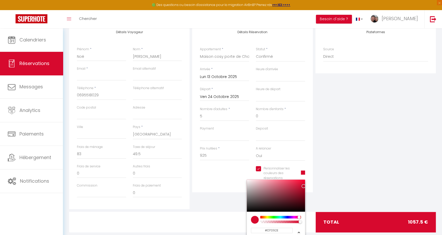
scroll to position [76, 0]
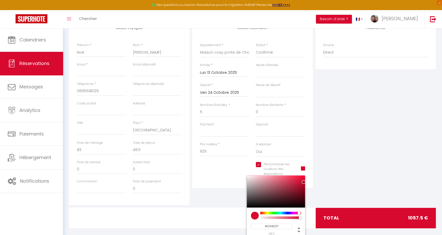
click at [283, 212] on div at bounding box center [281, 212] width 40 height 3
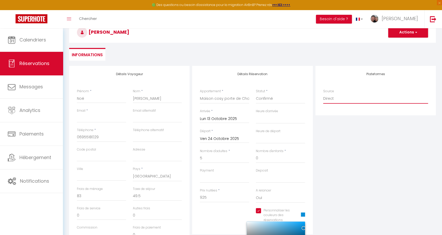
scroll to position [17, 0]
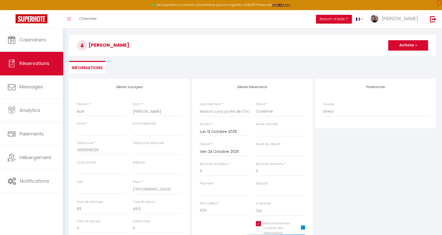
click at [394, 45] on button "Actions" at bounding box center [408, 45] width 40 height 10
click at [392, 55] on link "Enregistrer" at bounding box center [402, 56] width 41 height 7
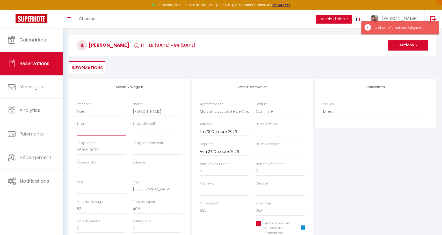
click at [107, 128] on input "Email client" at bounding box center [101, 130] width 49 height 9
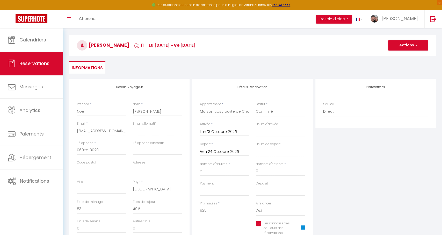
click at [394, 47] on button "Actions" at bounding box center [408, 45] width 40 height 10
click at [392, 55] on link "Enregistrer" at bounding box center [402, 56] width 41 height 7
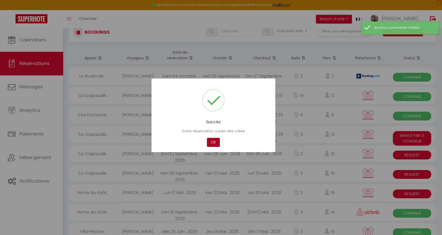
click at [213, 141] on button "OK" at bounding box center [213, 142] width 13 height 9
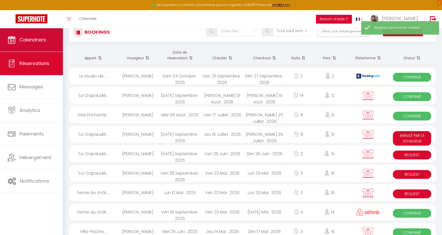
click at [50, 40] on link "Calendriers" at bounding box center [31, 39] width 63 height 23
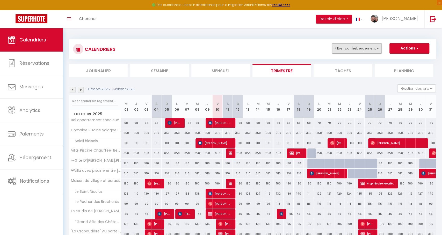
click at [344, 49] on button "Filtrer par hébergement" at bounding box center [357, 48] width 50 height 10
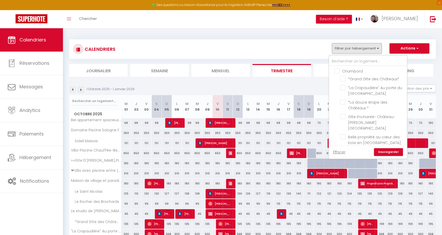
scroll to position [529, 0]
click at [342, 146] on input "Maison cosy porte de Chambord prox, [GEOGRAPHIC_DATA], [GEOGRAPHIC_DATA]" at bounding box center [372, 148] width 65 height 5
click at [386, 152] on link "Sauvegarder" at bounding box center [388, 152] width 29 height 8
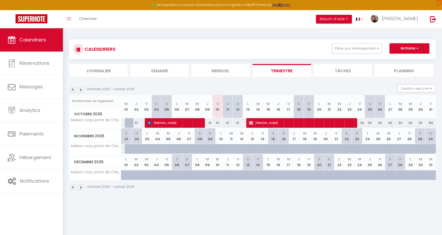
click at [285, 121] on span "Noé Pizarro" at bounding box center [301, 123] width 104 height 10
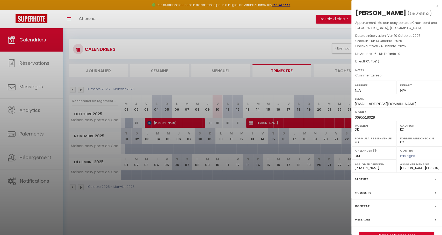
click at [363, 218] on label "Messages" at bounding box center [362, 219] width 16 height 5
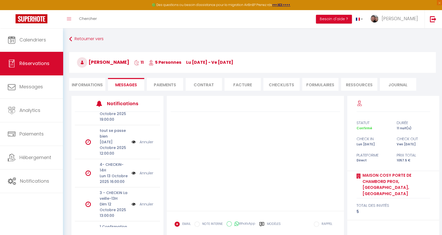
click at [153, 232] on link "Annuler" at bounding box center [146, 235] width 14 height 6
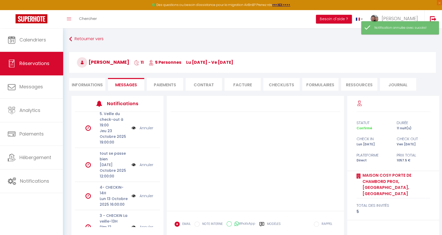
click at [200, 86] on li "Contrat" at bounding box center [204, 84] width 36 height 13
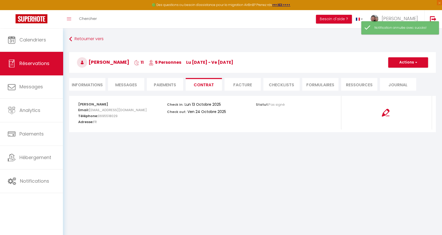
click at [408, 64] on button "Actions" at bounding box center [408, 62] width 40 height 10
click at [401, 88] on link "Copier le lien" at bounding box center [403, 87] width 43 height 7
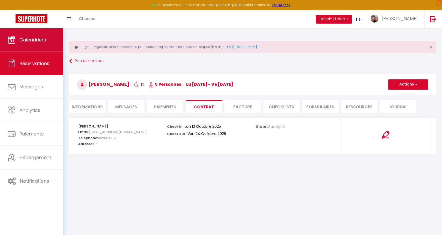
click at [13, 46] on link "Calendriers" at bounding box center [31, 39] width 63 height 23
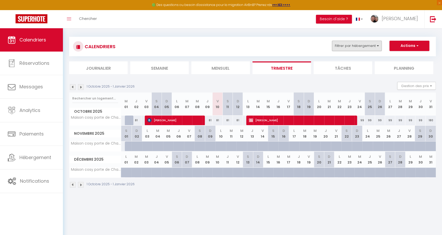
click at [360, 44] on button "Filtrer par hébergement" at bounding box center [357, 46] width 50 height 10
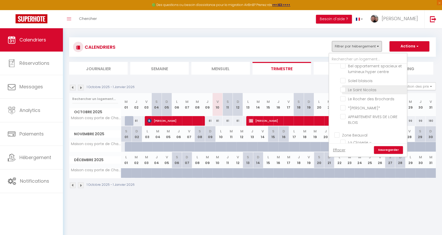
scroll to position [112, 0]
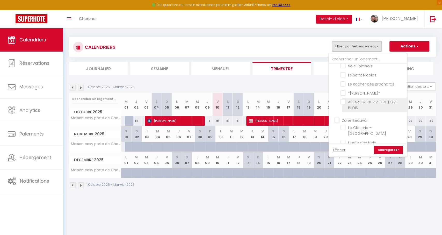
click at [346, 99] on input "APPARTEMENT RIVES DE LOIRE BLOIS" at bounding box center [372, 101] width 65 height 5
click at [390, 148] on link "Sauvegarder" at bounding box center [388, 150] width 29 height 8
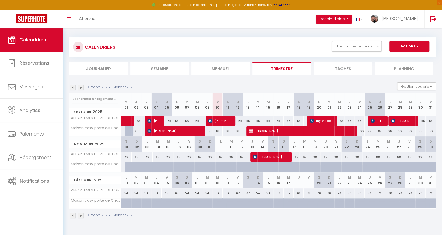
click at [214, 119] on span "[PERSON_NAME]" at bounding box center [220, 121] width 24 height 10
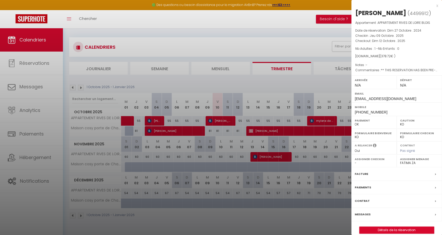
click at [362, 214] on label "Messages" at bounding box center [362, 213] width 16 height 5
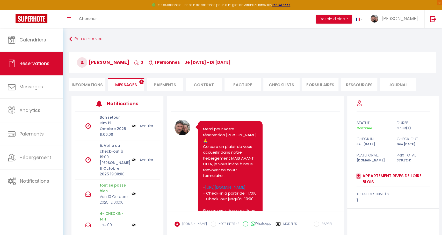
scroll to position [4484, 0]
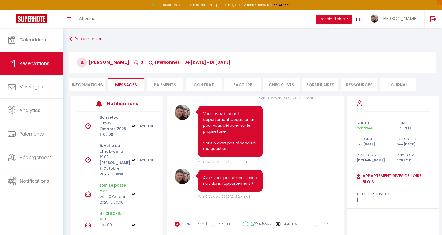
click at [145, 157] on link "Annuler" at bounding box center [146, 160] width 14 height 6
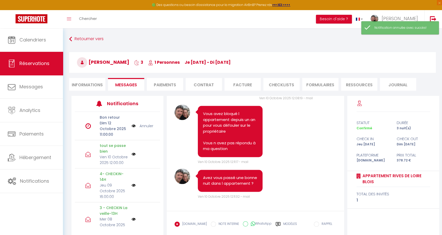
click at [149, 124] on link "Annuler" at bounding box center [146, 126] width 14 height 6
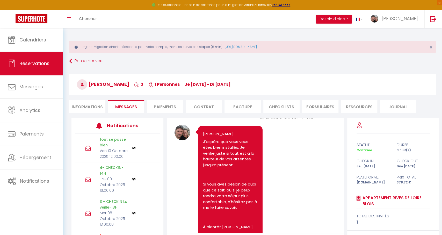
scroll to position [4302, 0]
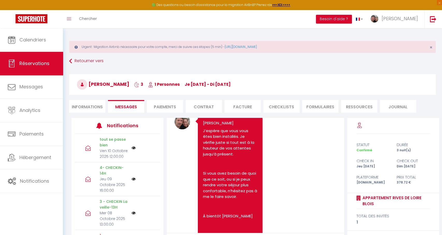
click at [18, 52] on link "Réservations" at bounding box center [31, 63] width 63 height 23
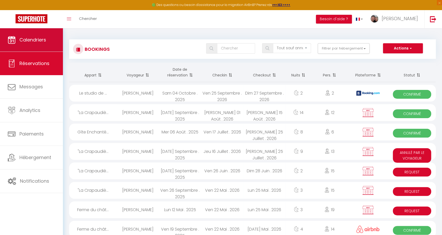
click at [26, 31] on link "Calendriers" at bounding box center [31, 39] width 63 height 23
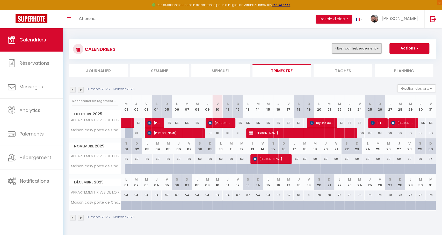
click at [353, 50] on button "Filtrer par hébergement" at bounding box center [357, 48] width 50 height 10
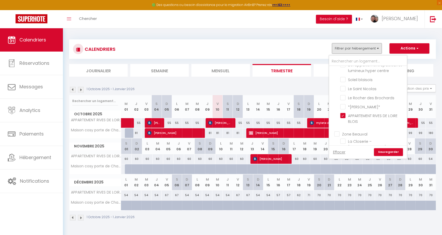
scroll to position [124, 0]
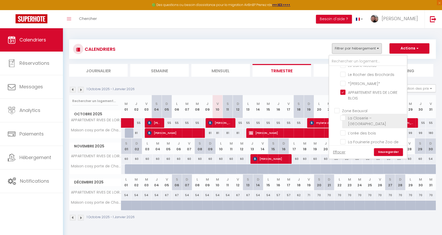
drag, startPoint x: 343, startPoint y: 82, endPoint x: 355, endPoint y: 103, distance: 24.6
click at [343, 90] on input "APPARTEMENT RIVES DE LOIRE BLOIS" at bounding box center [372, 92] width 65 height 5
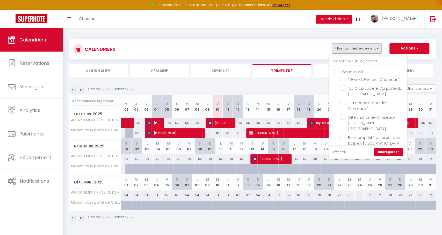
scroll to position [526, 0]
drag, startPoint x: 344, startPoint y: 106, endPoint x: 369, endPoint y: 135, distance: 38.3
click at [345, 149] on input "Maison cosy porte de Chambord prox, [GEOGRAPHIC_DATA], [GEOGRAPHIC_DATA]" at bounding box center [372, 151] width 65 height 5
click at [387, 152] on link "Sauvegarder" at bounding box center [388, 152] width 29 height 8
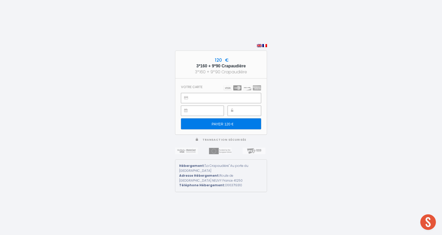
scroll to position [486, 0]
